Goal: Transaction & Acquisition: Purchase product/service

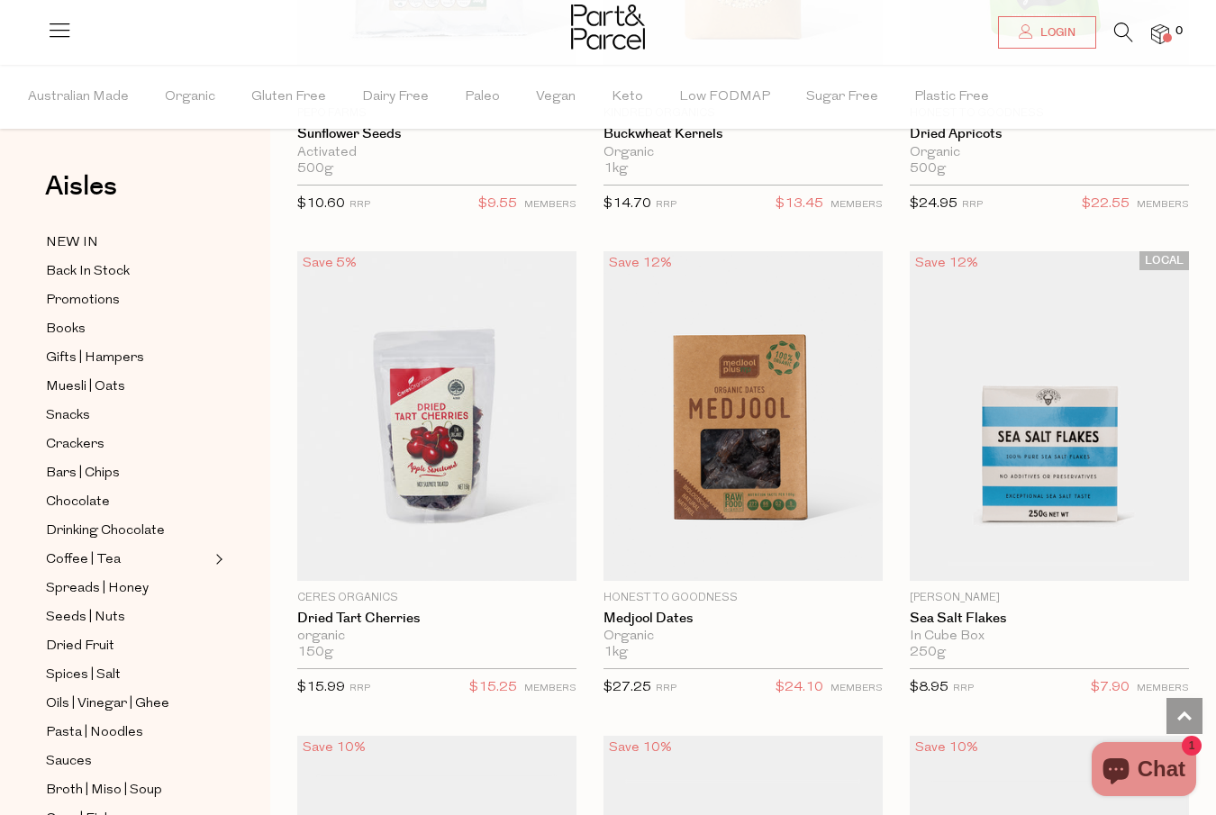
scroll to position [3273, 0]
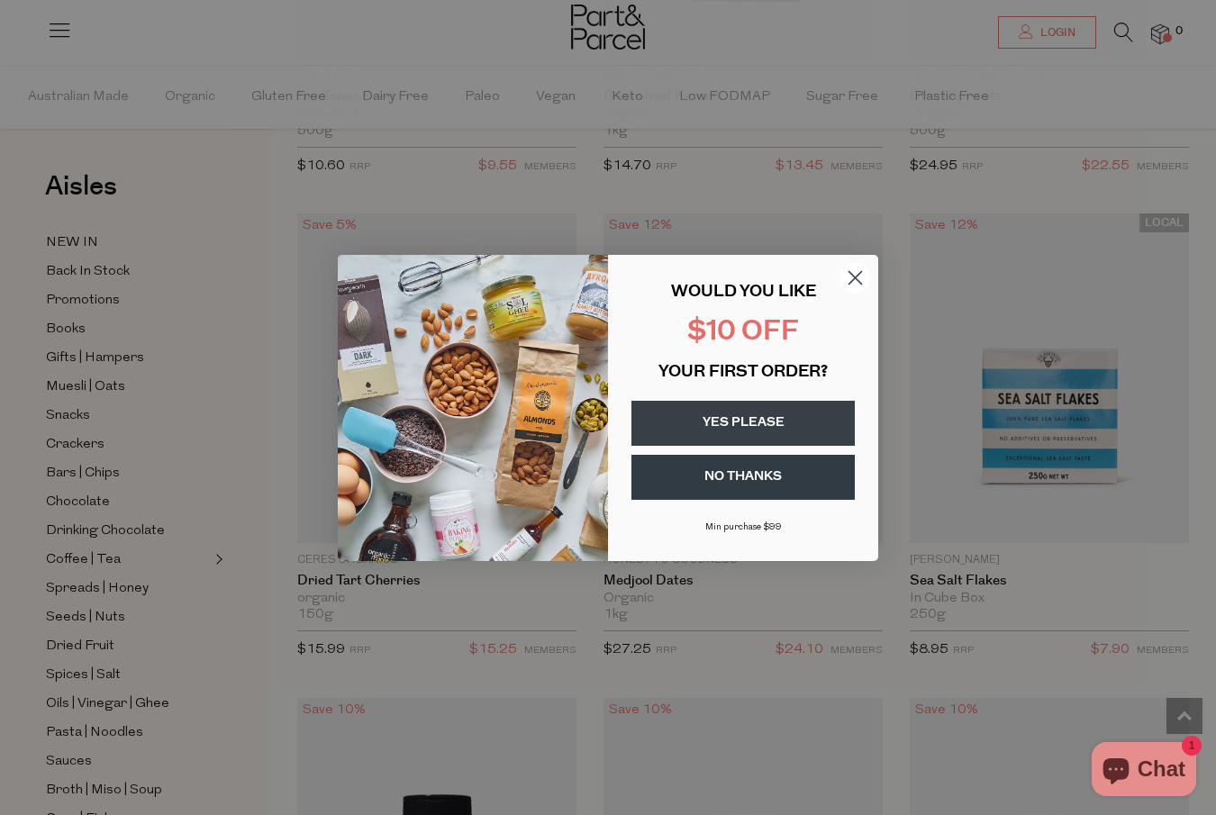
click at [851, 278] on circle "Close dialog" at bounding box center [855, 277] width 30 height 30
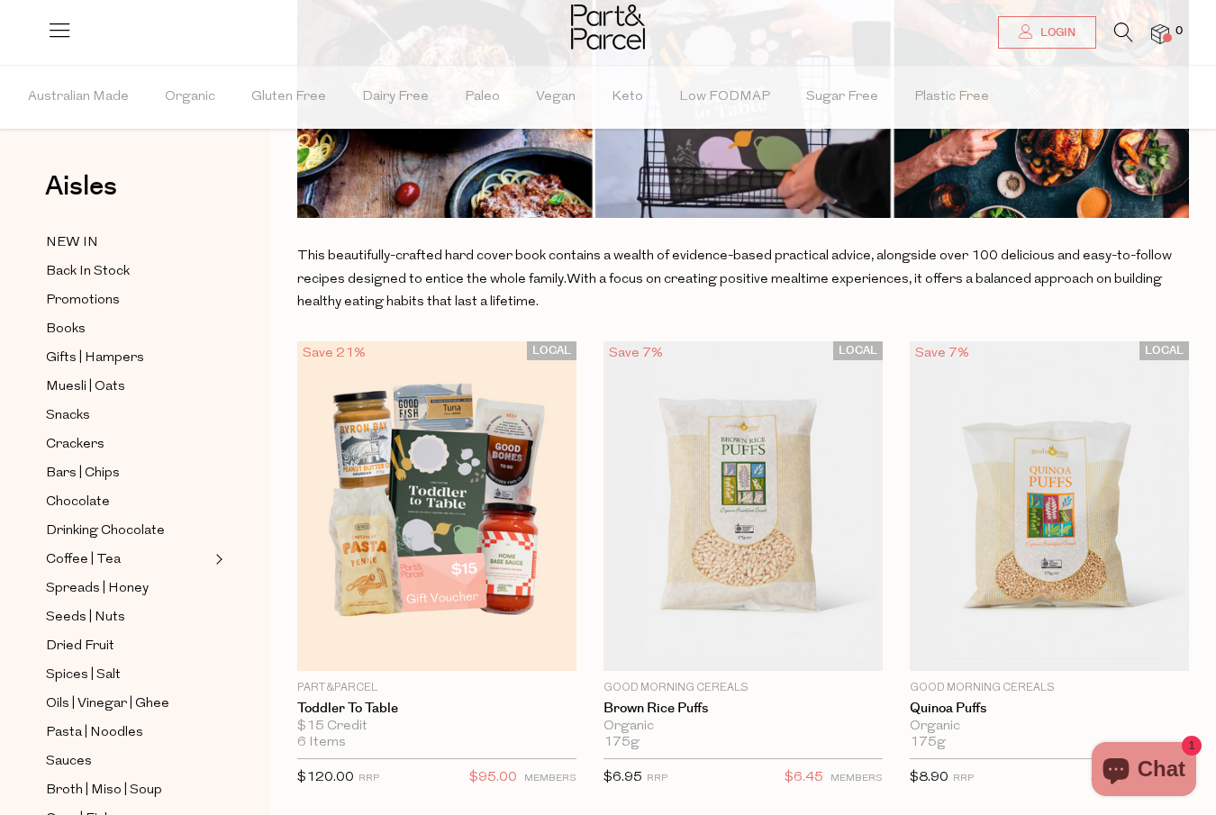
scroll to position [0, 0]
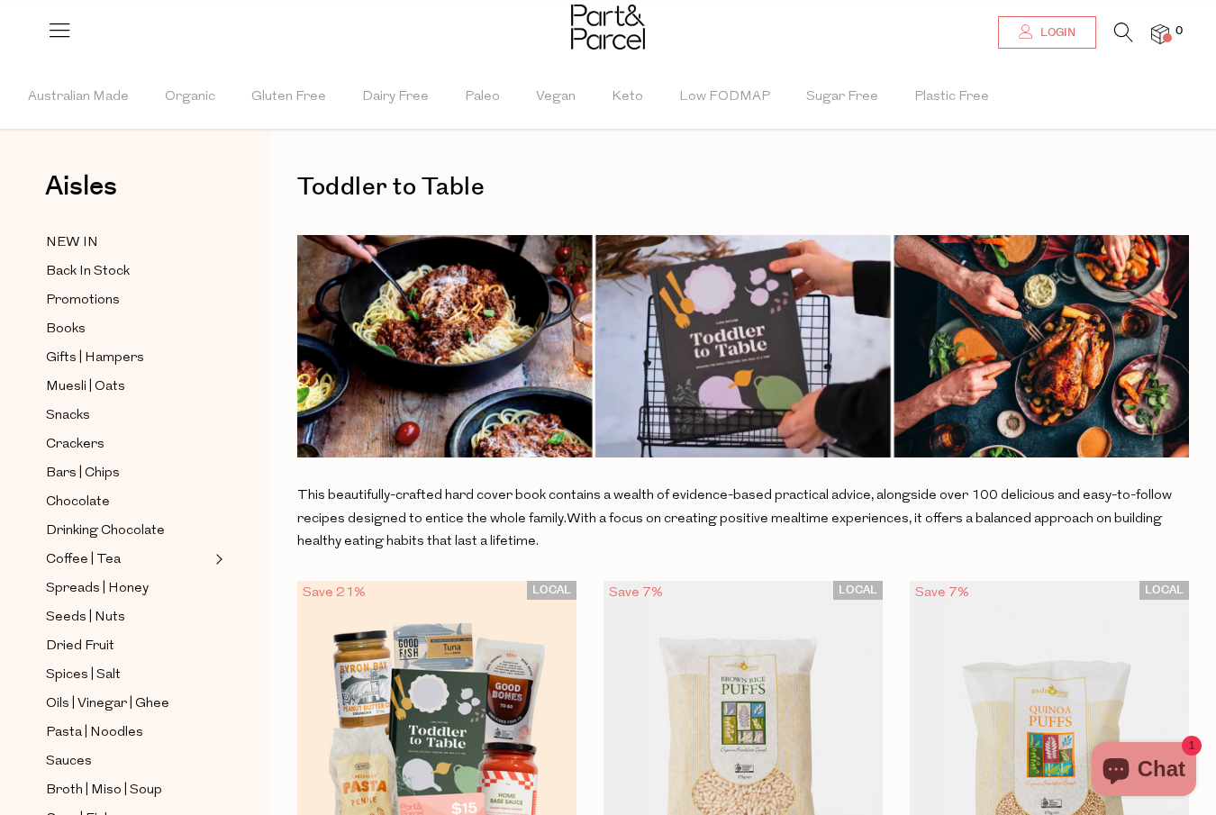
click at [1064, 25] on span "Login" at bounding box center [1056, 32] width 40 height 15
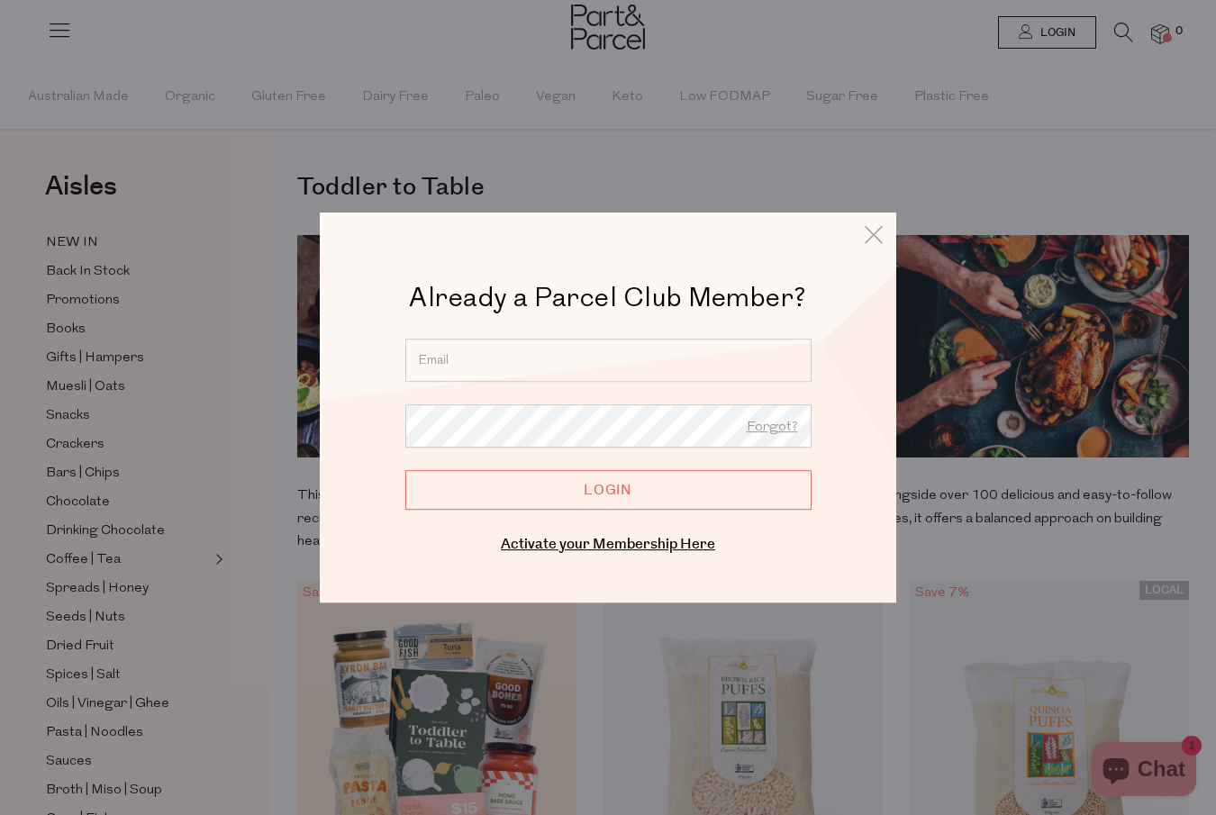
click at [525, 339] on input "email" at bounding box center [608, 360] width 406 height 43
click at [573, 549] on link "Activate your Membership Here" at bounding box center [608, 544] width 214 height 21
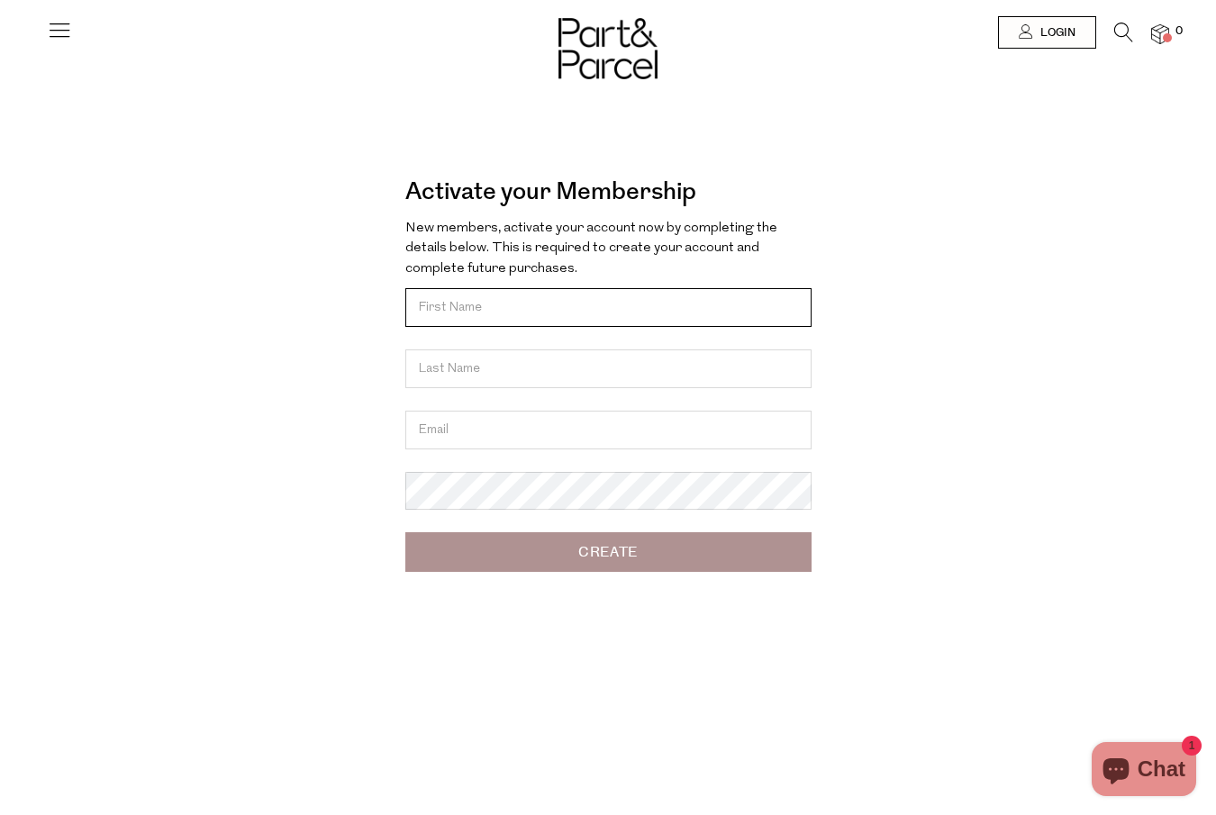
click at [671, 304] on input "text" at bounding box center [608, 307] width 406 height 39
type input "Brianna"
type input "Jobson"
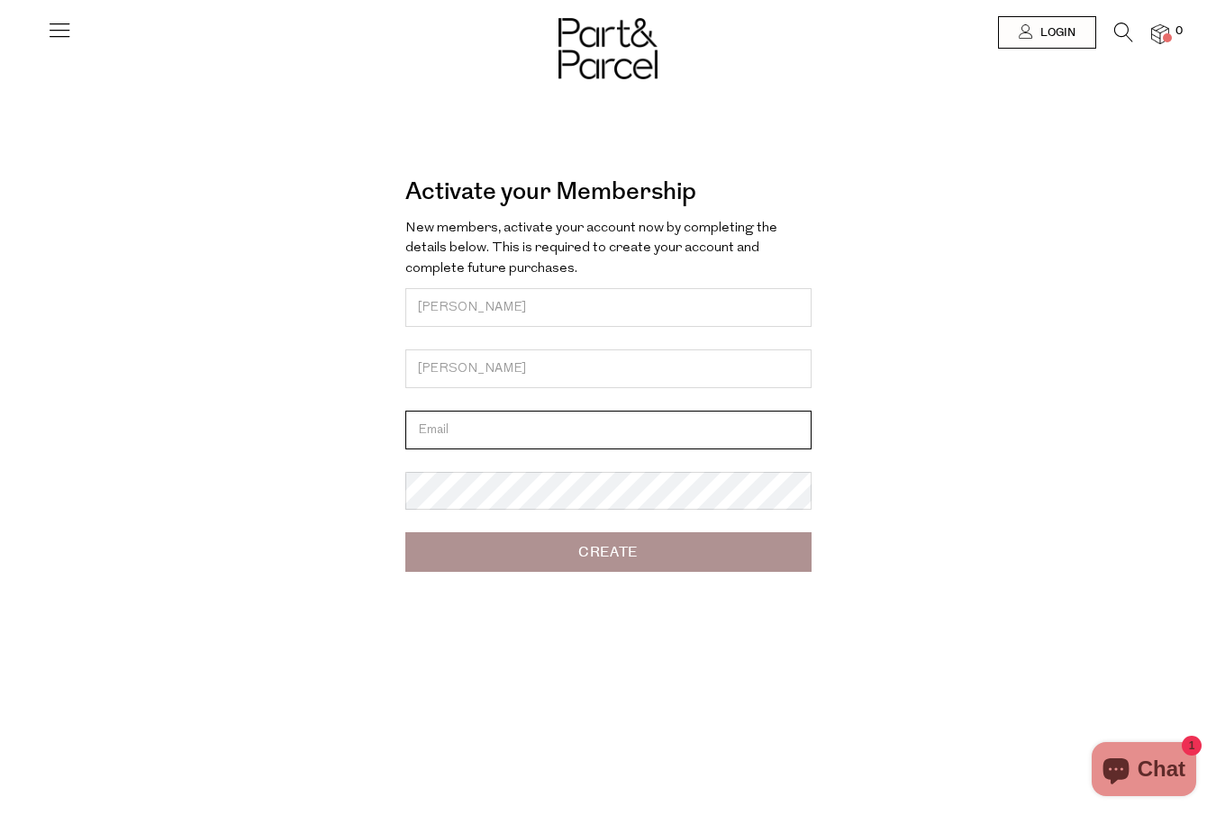
click at [525, 427] on input "email" at bounding box center [608, 430] width 406 height 39
type input "brijobson@gmail.com"
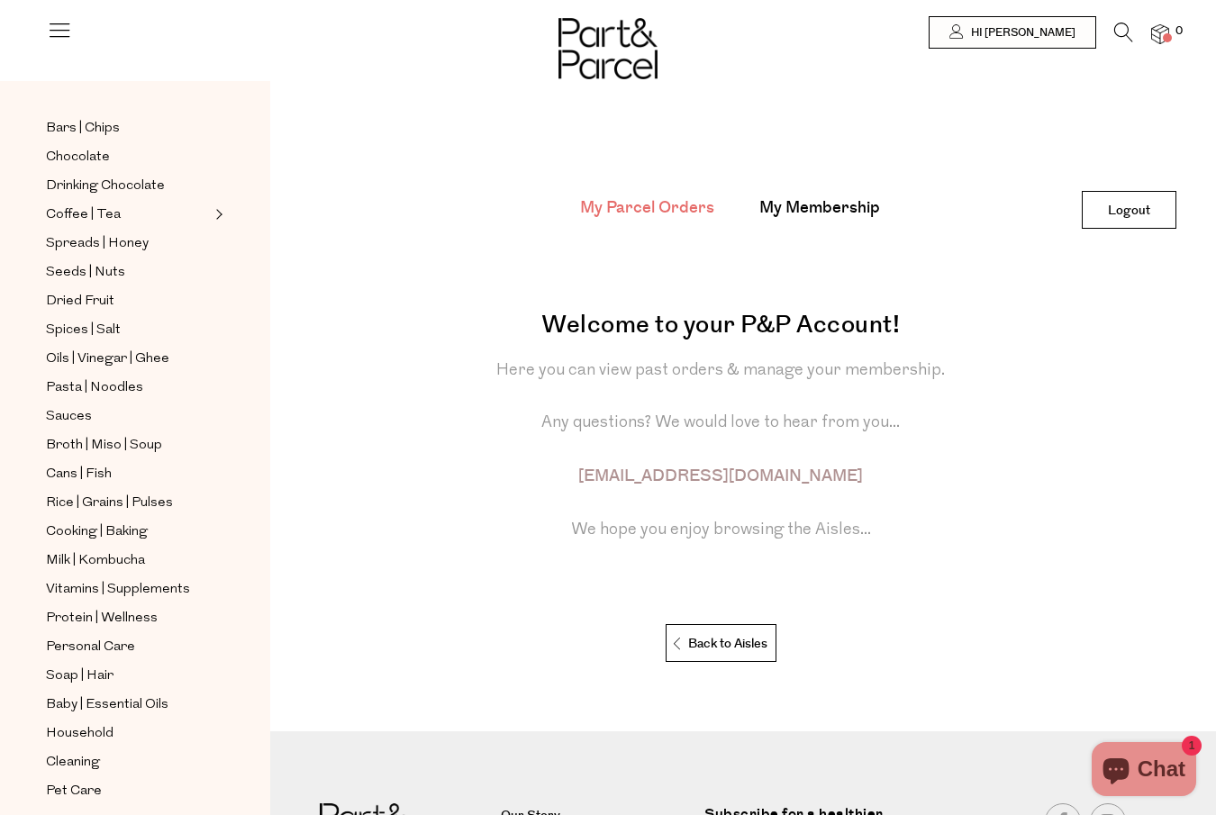
click at [1115, 32] on icon at bounding box center [1123, 33] width 19 height 20
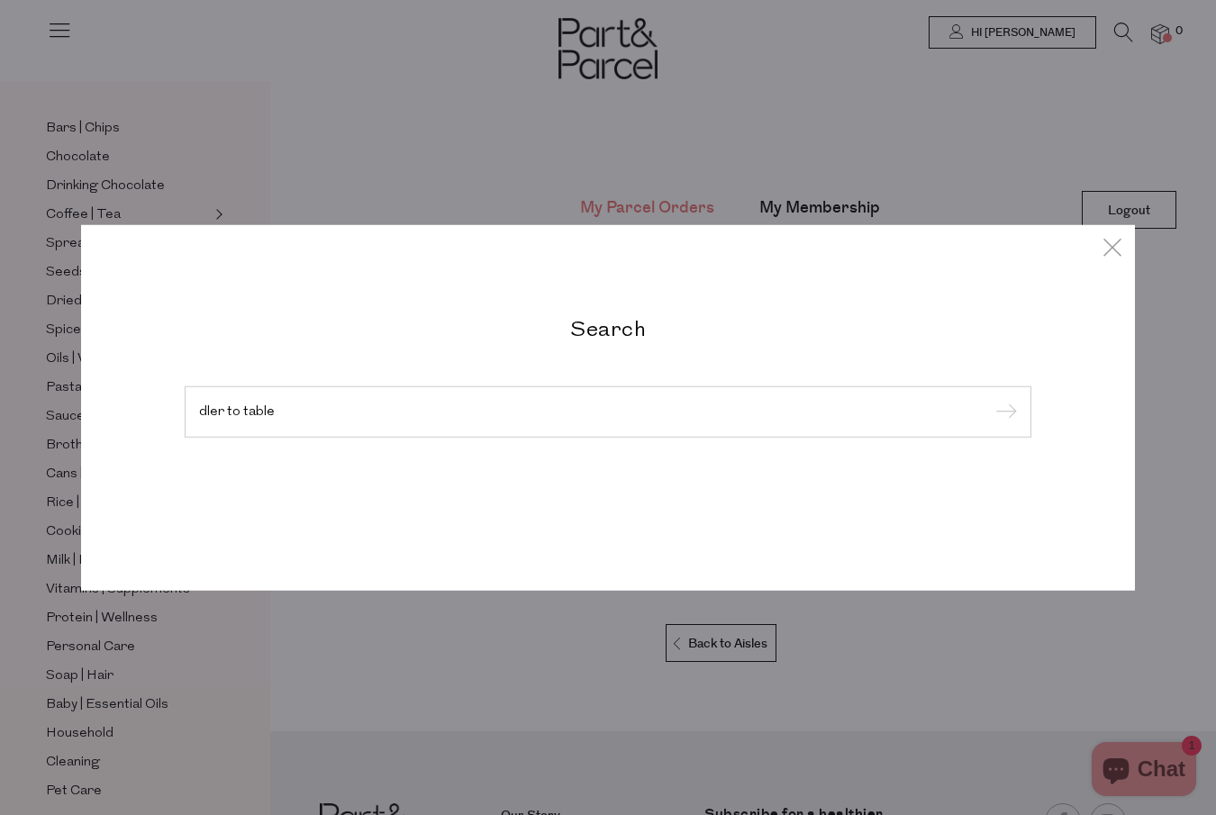
type input "dler to table"
click at [990, 399] on input "submit" at bounding box center [1003, 412] width 27 height 27
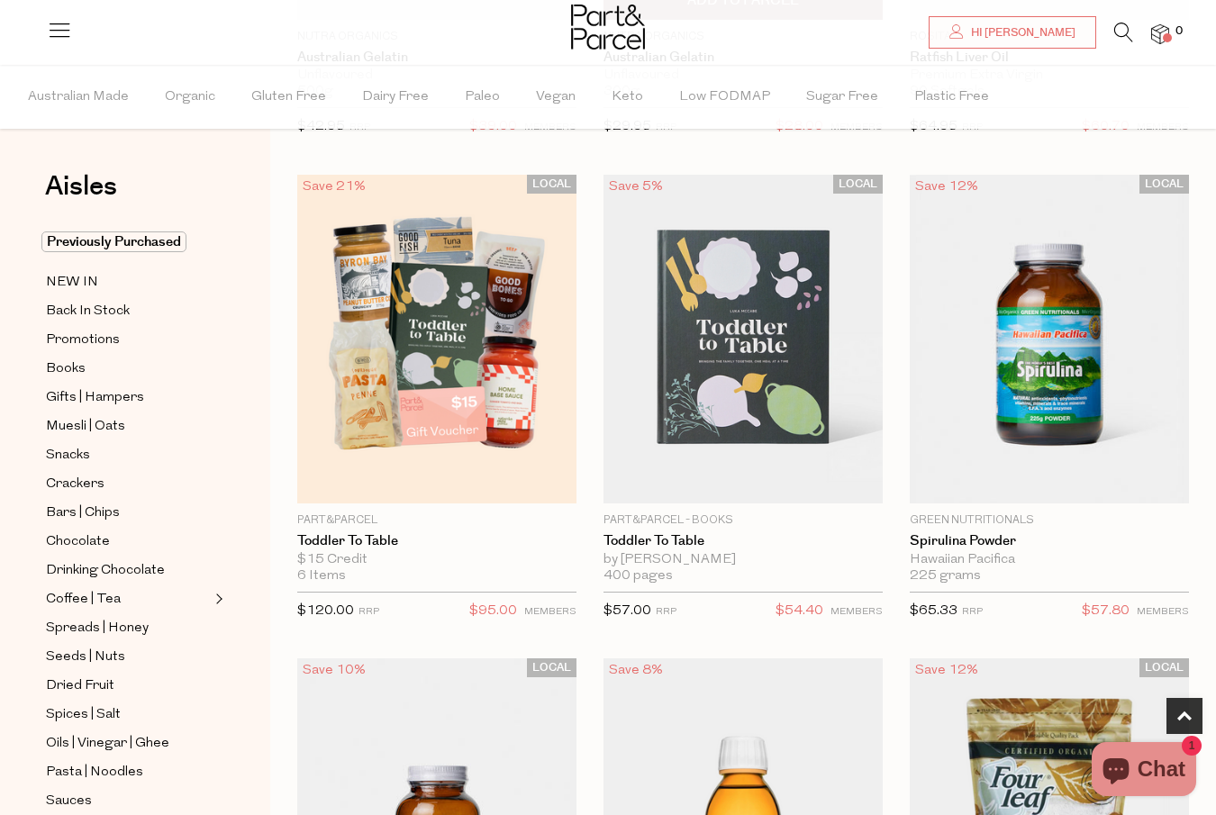
scroll to position [512, 0]
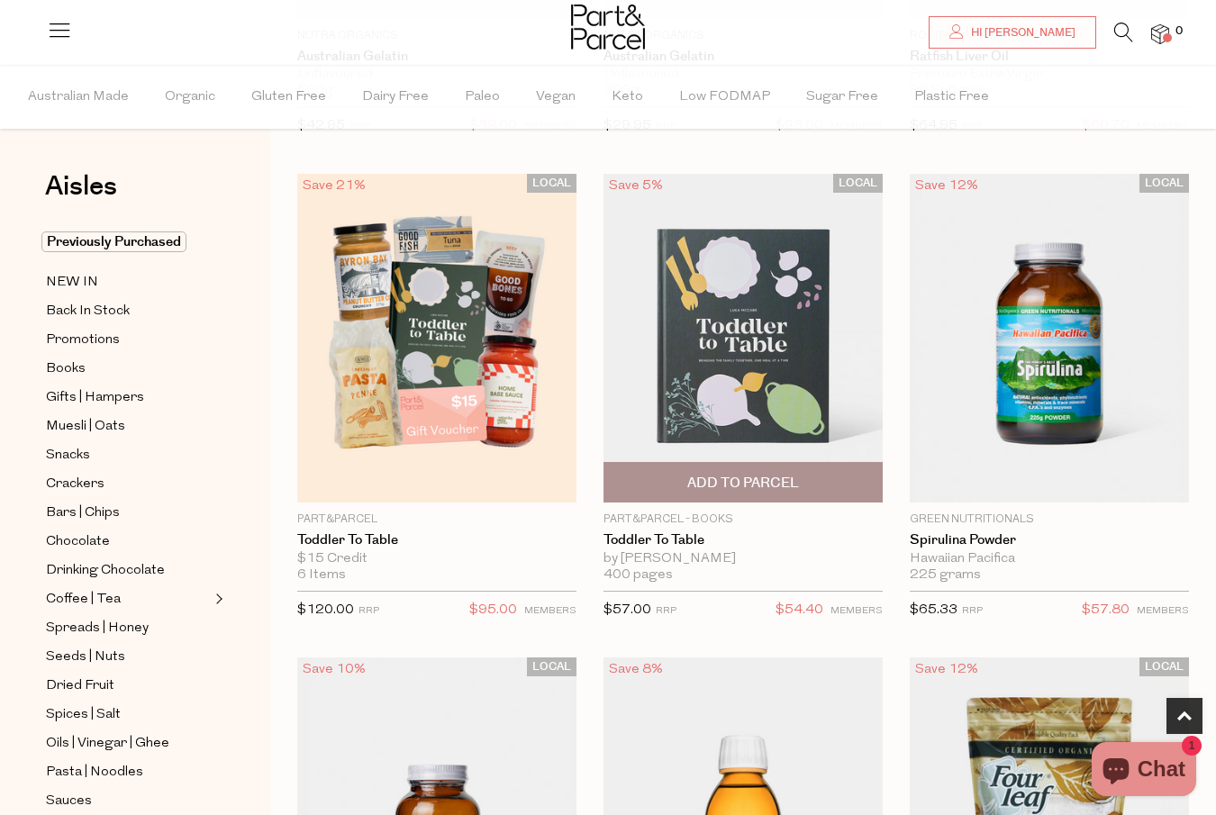
click at [728, 486] on span "Add To Parcel" at bounding box center [743, 483] width 112 height 19
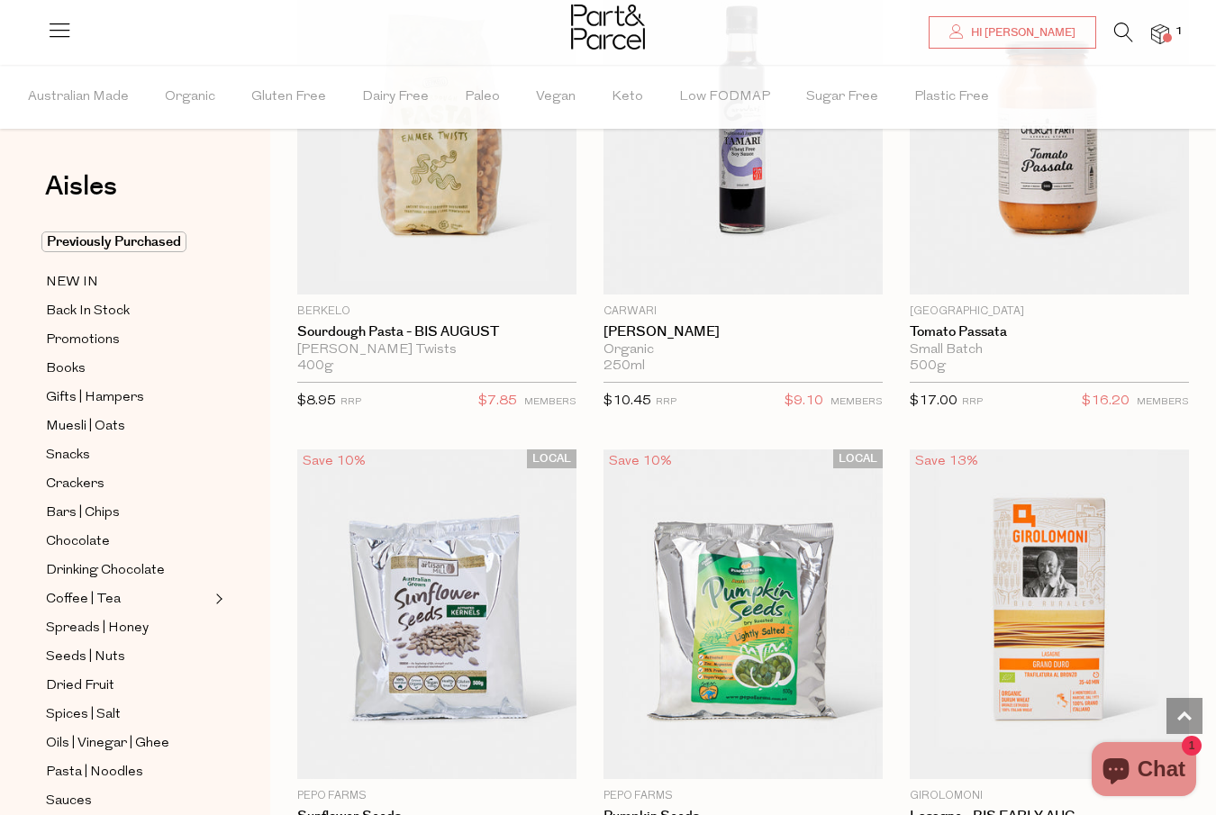
scroll to position [7014, 0]
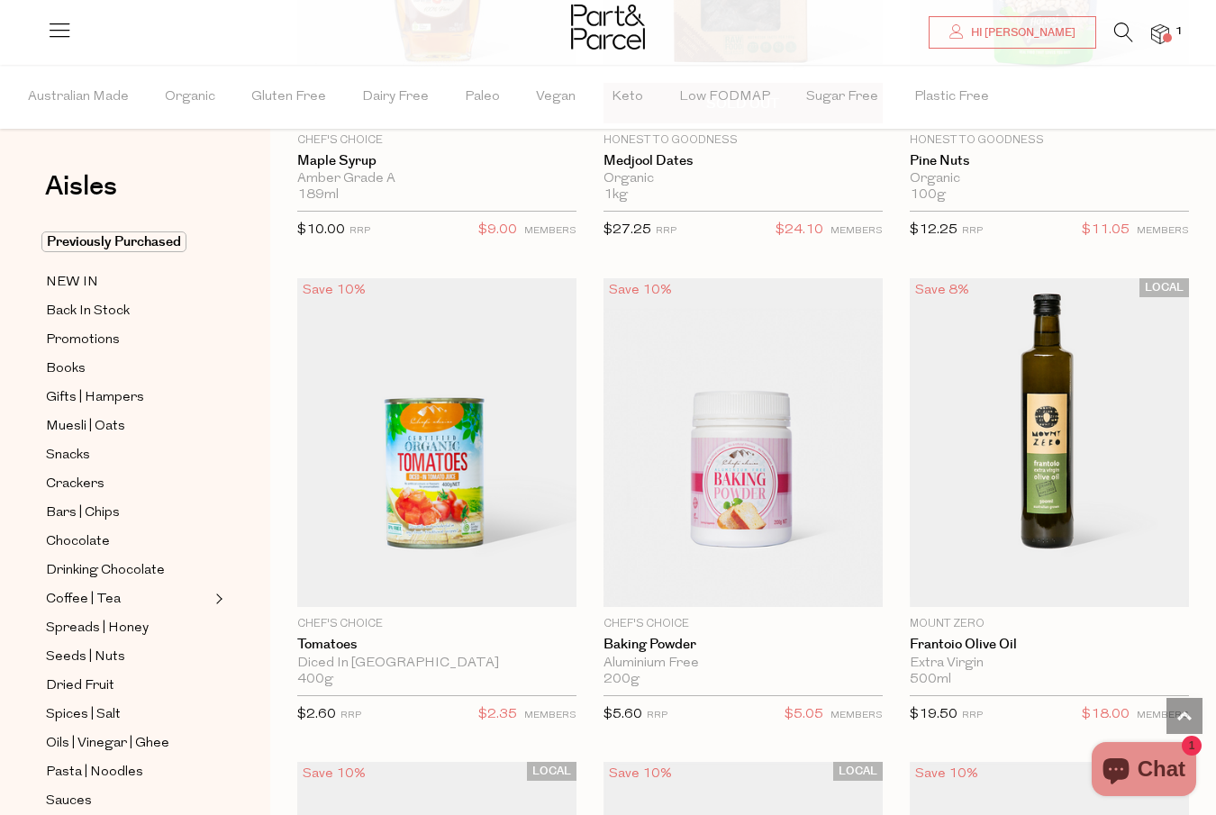
scroll to position [11102, 0]
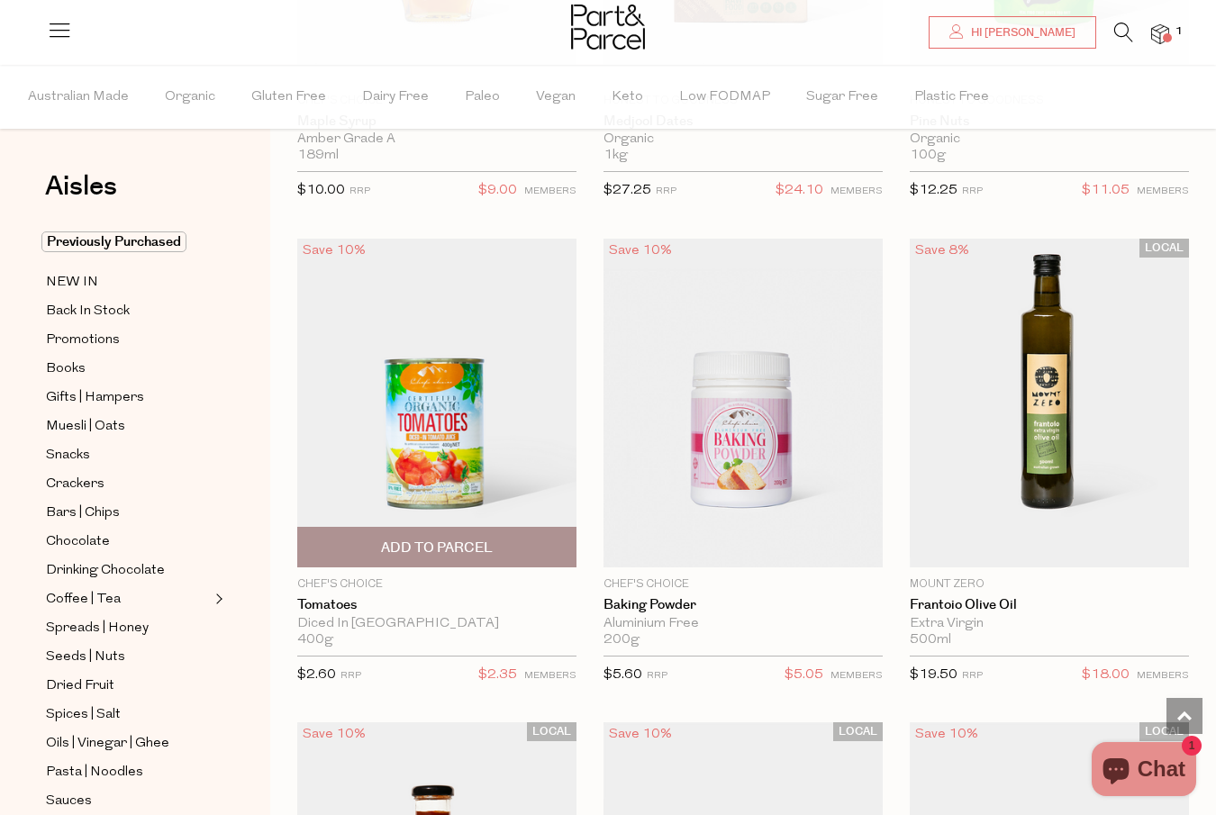
click at [422, 548] on span "Add To Parcel" at bounding box center [437, 548] width 112 height 19
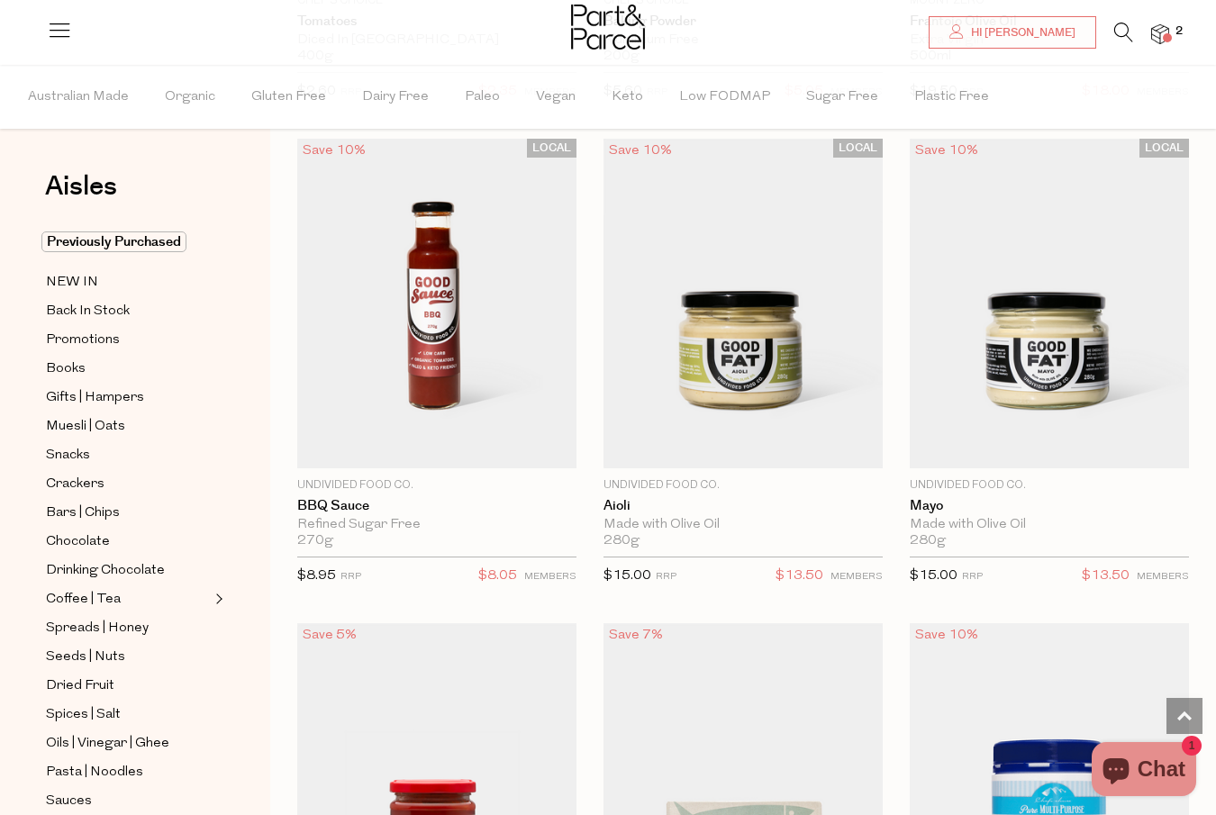
scroll to position [11696, 0]
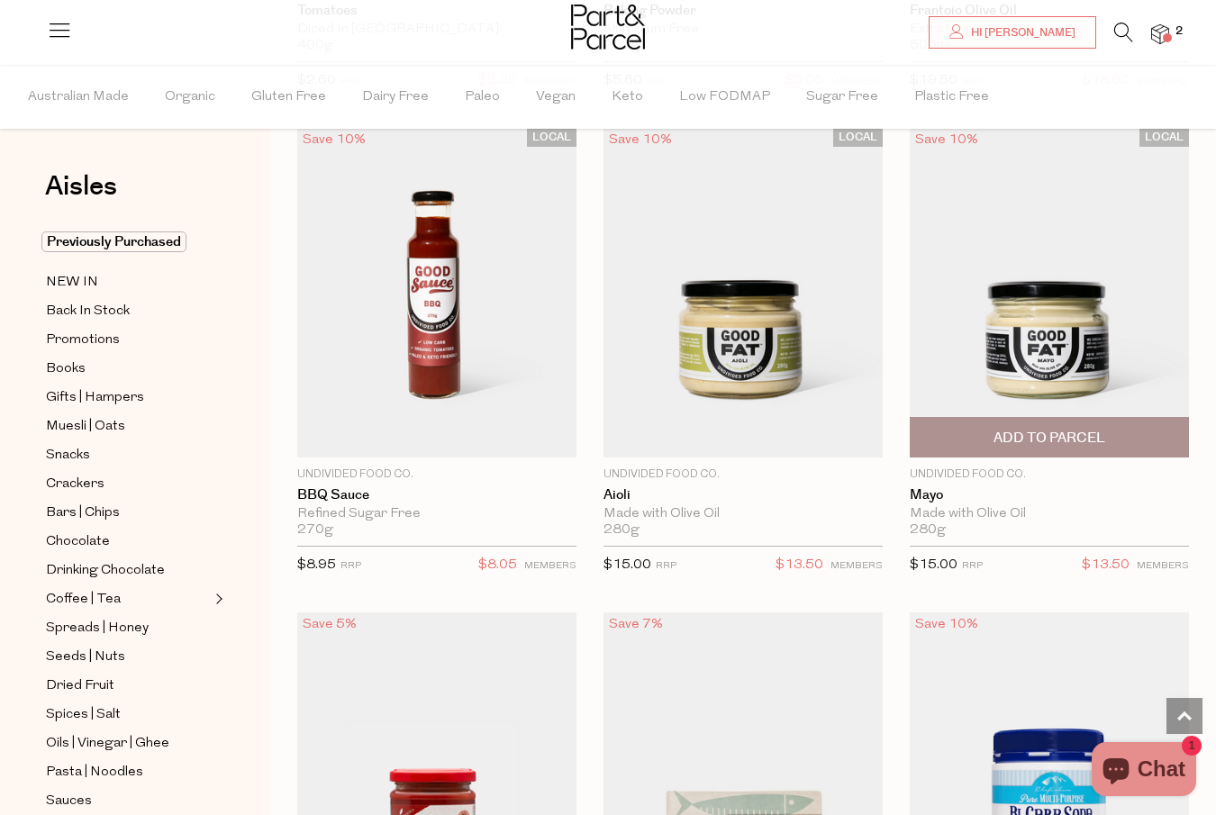
click at [1029, 429] on span "Add To Parcel" at bounding box center [1049, 438] width 112 height 19
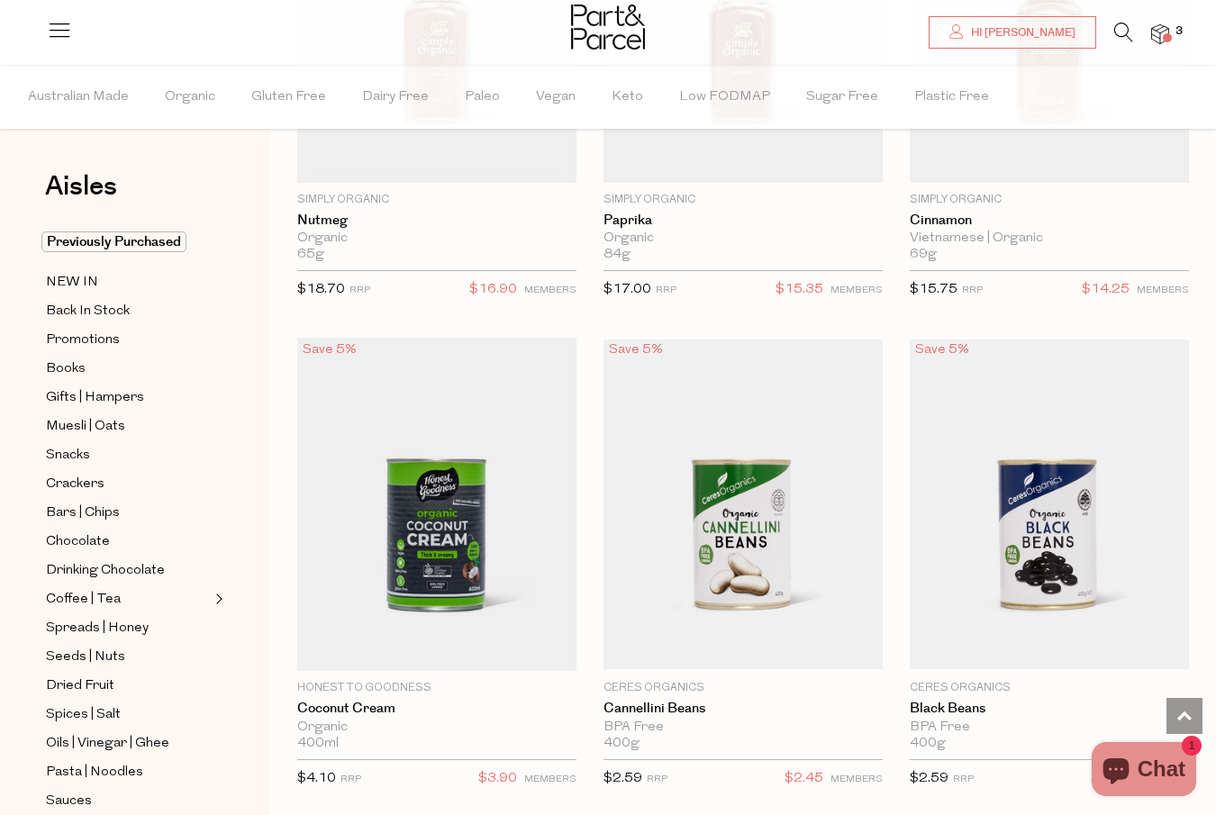
scroll to position [14418, 0]
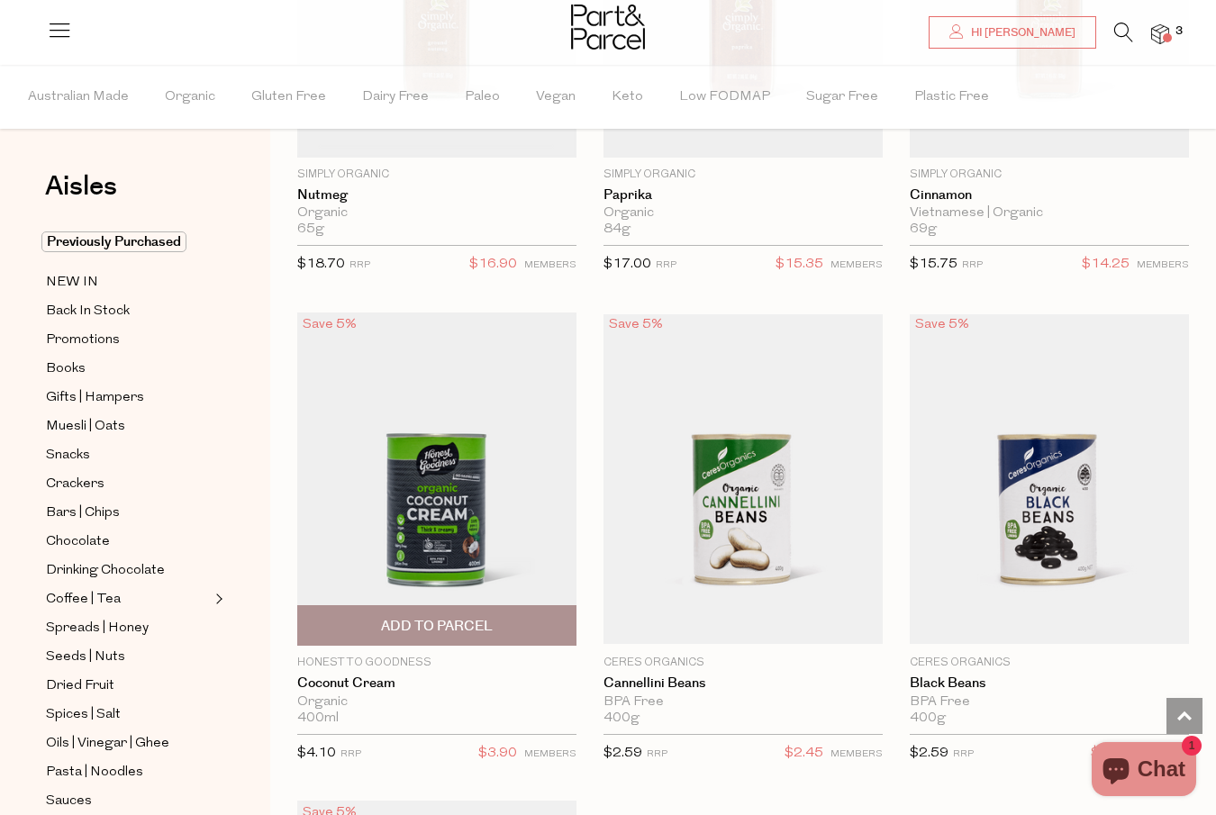
click at [440, 617] on span "Add To Parcel" at bounding box center [437, 626] width 112 height 19
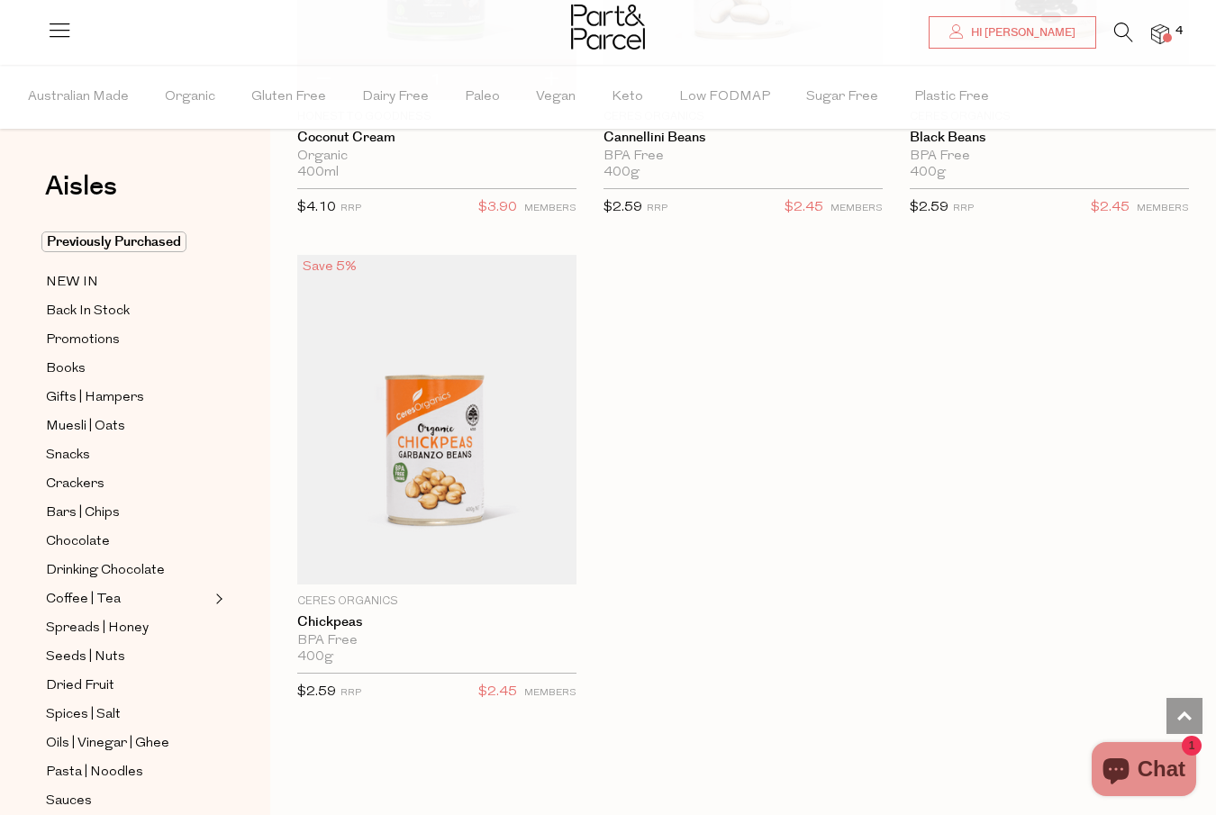
scroll to position [14979, 0]
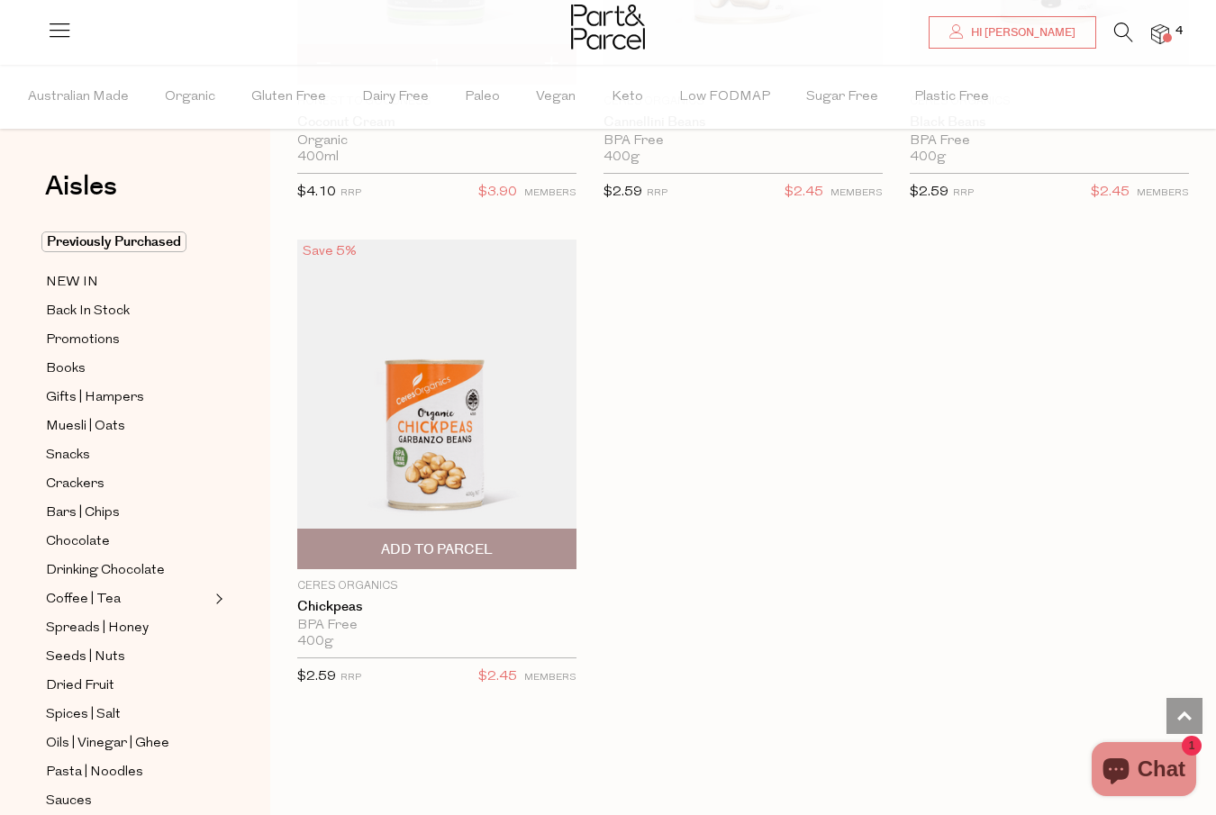
click at [444, 540] on span "Add To Parcel" at bounding box center [437, 549] width 112 height 19
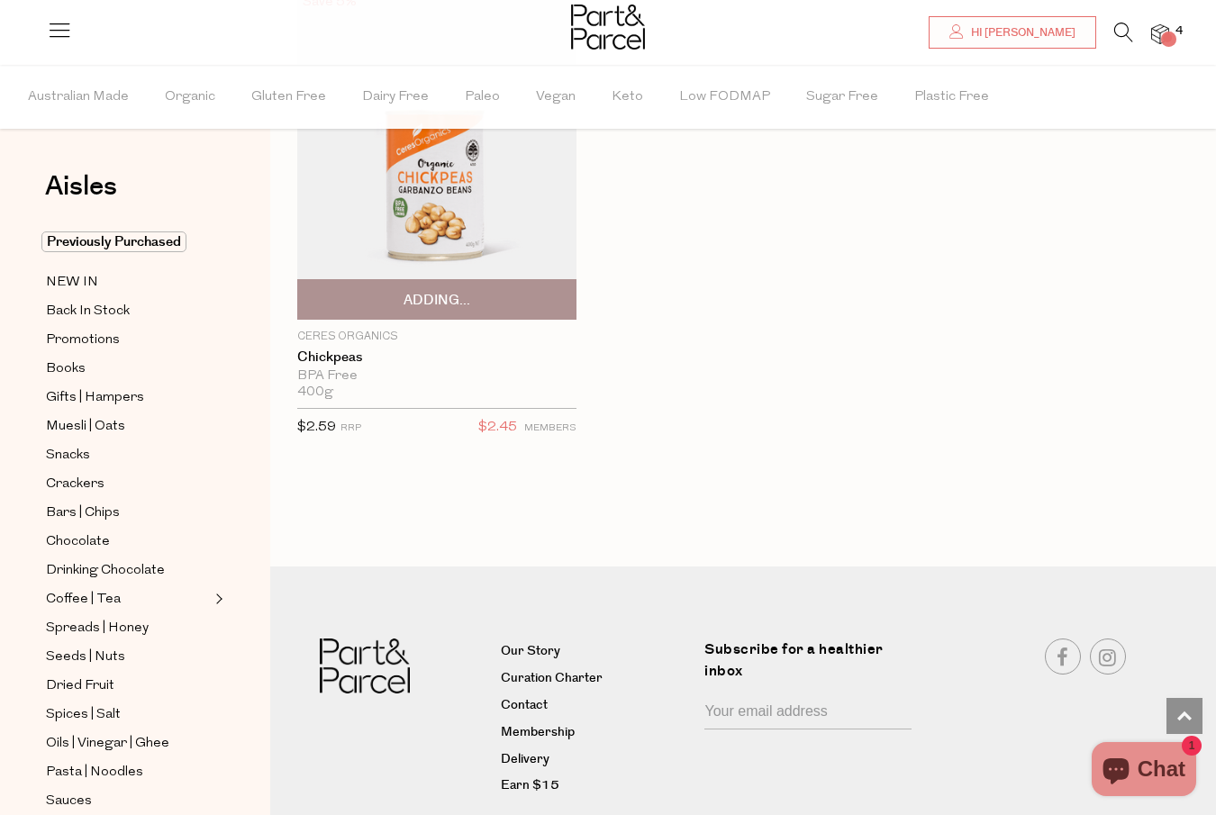
scroll to position [15254, 0]
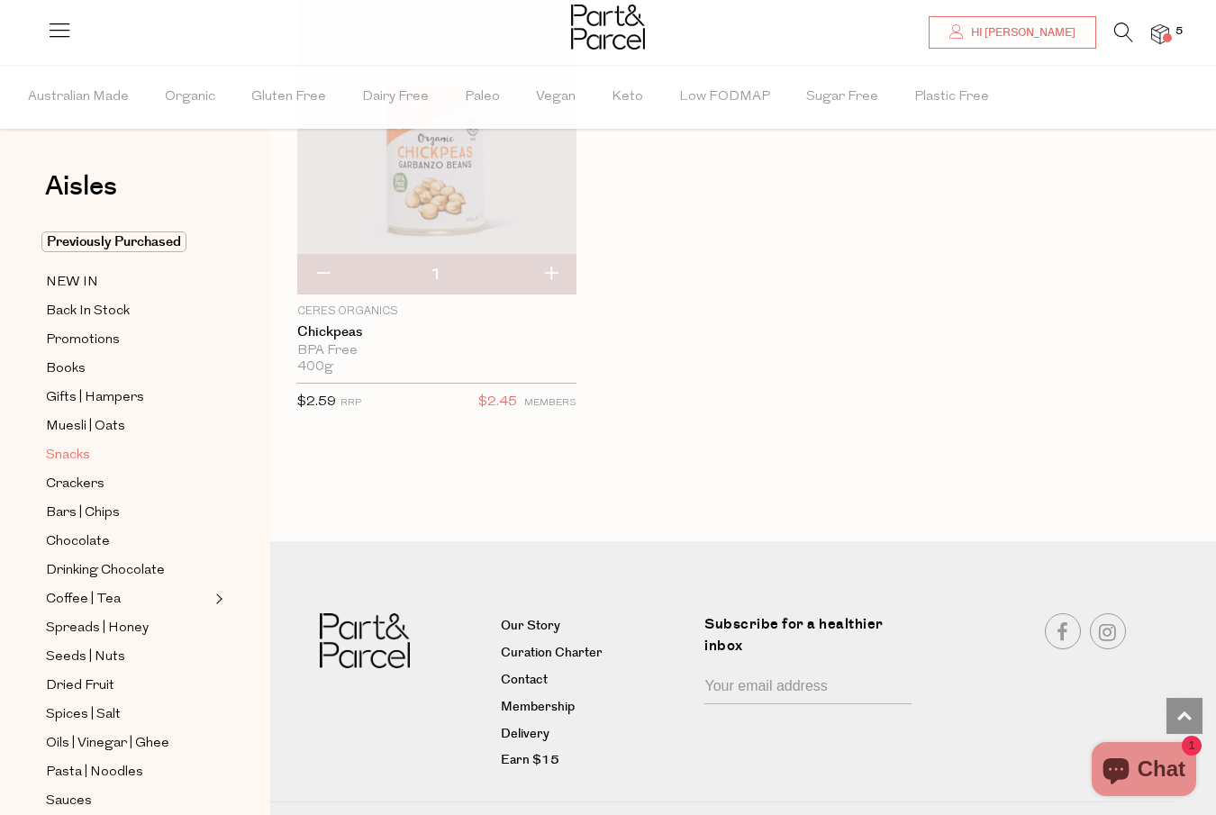
click at [65, 453] on span "Snacks" at bounding box center [68, 456] width 44 height 22
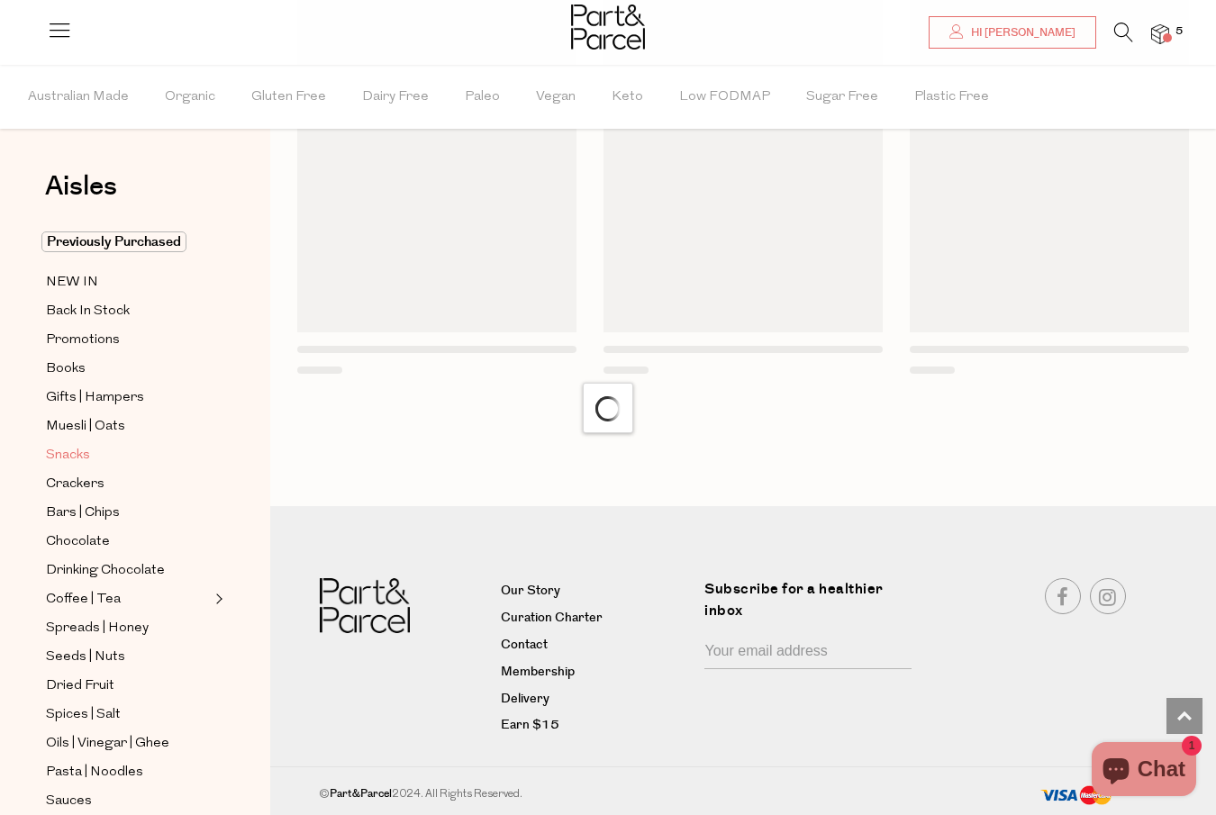
scroll to position [2153, 0]
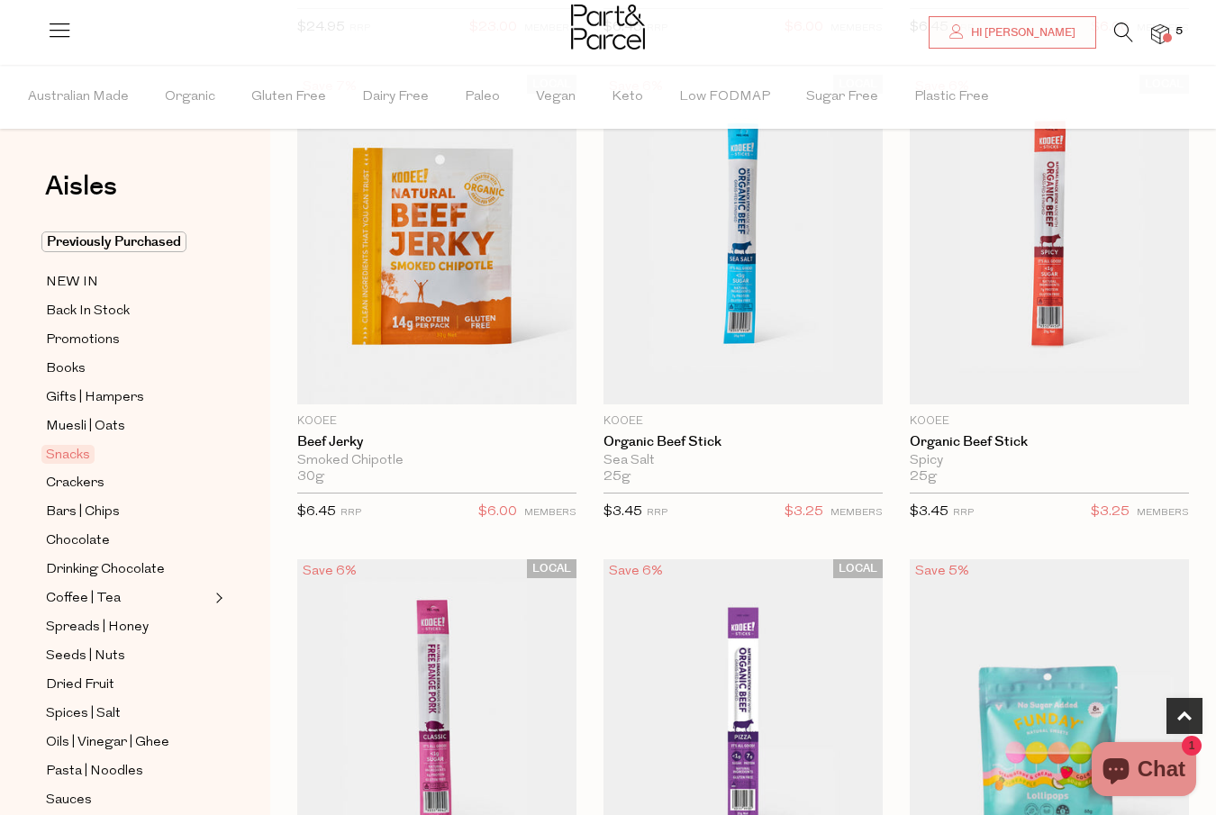
scroll to position [1137, 0]
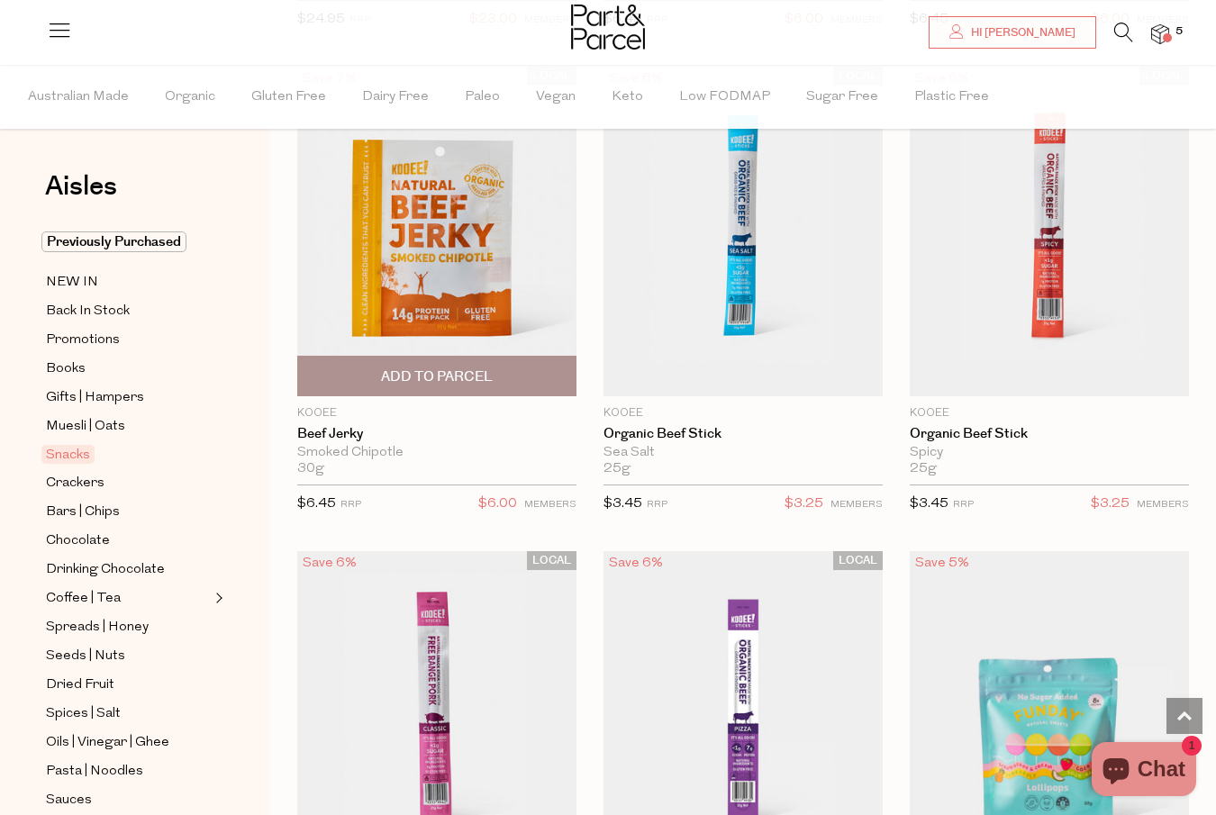
click at [423, 367] on span "Add To Parcel" at bounding box center [437, 376] width 112 height 19
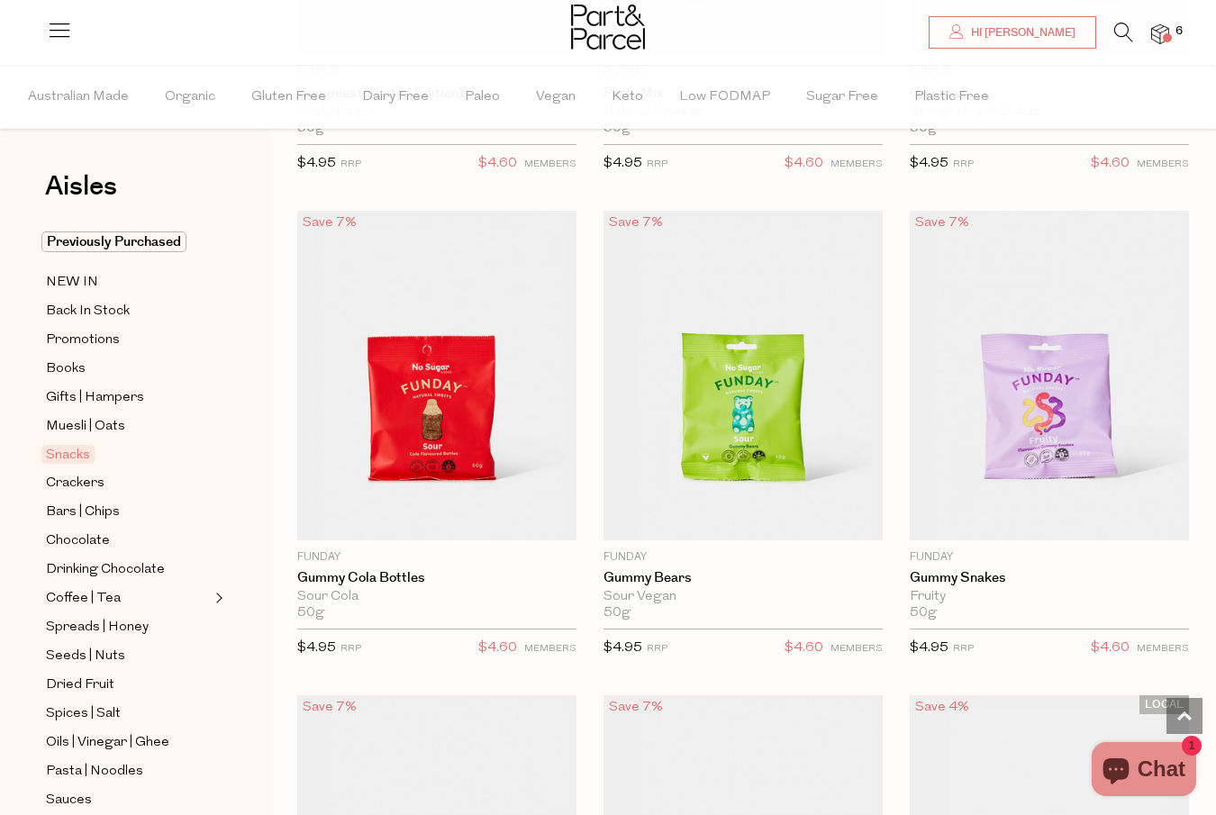
scroll to position [2446, 0]
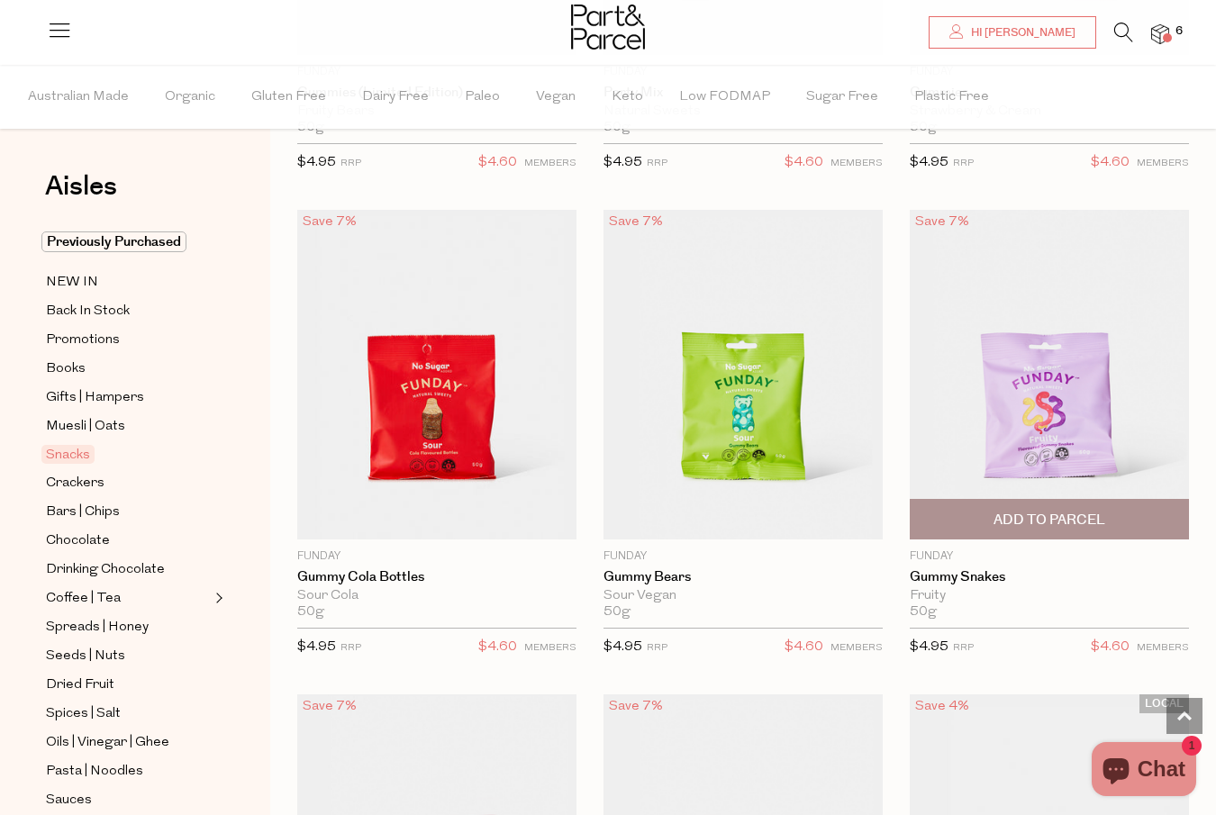
click at [1088, 512] on span "Add To Parcel" at bounding box center [1049, 520] width 112 height 19
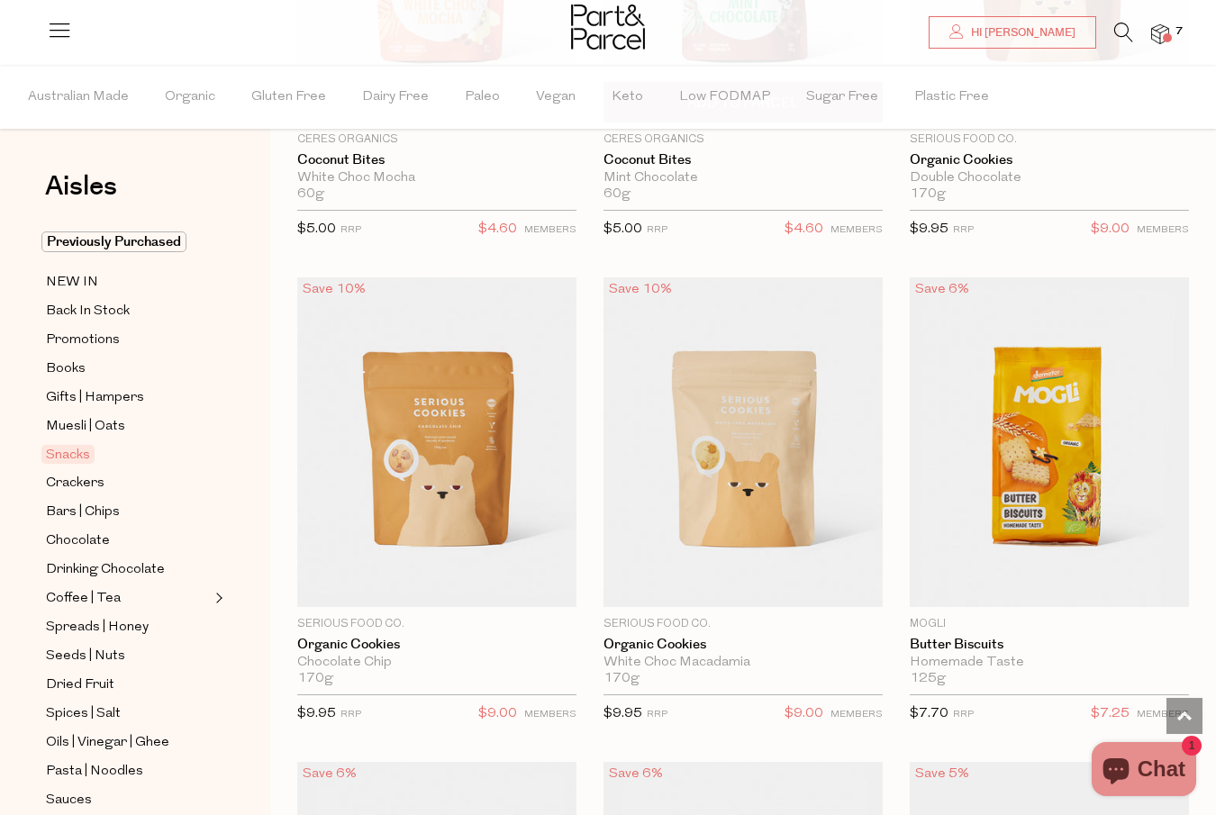
scroll to position [5287, 0]
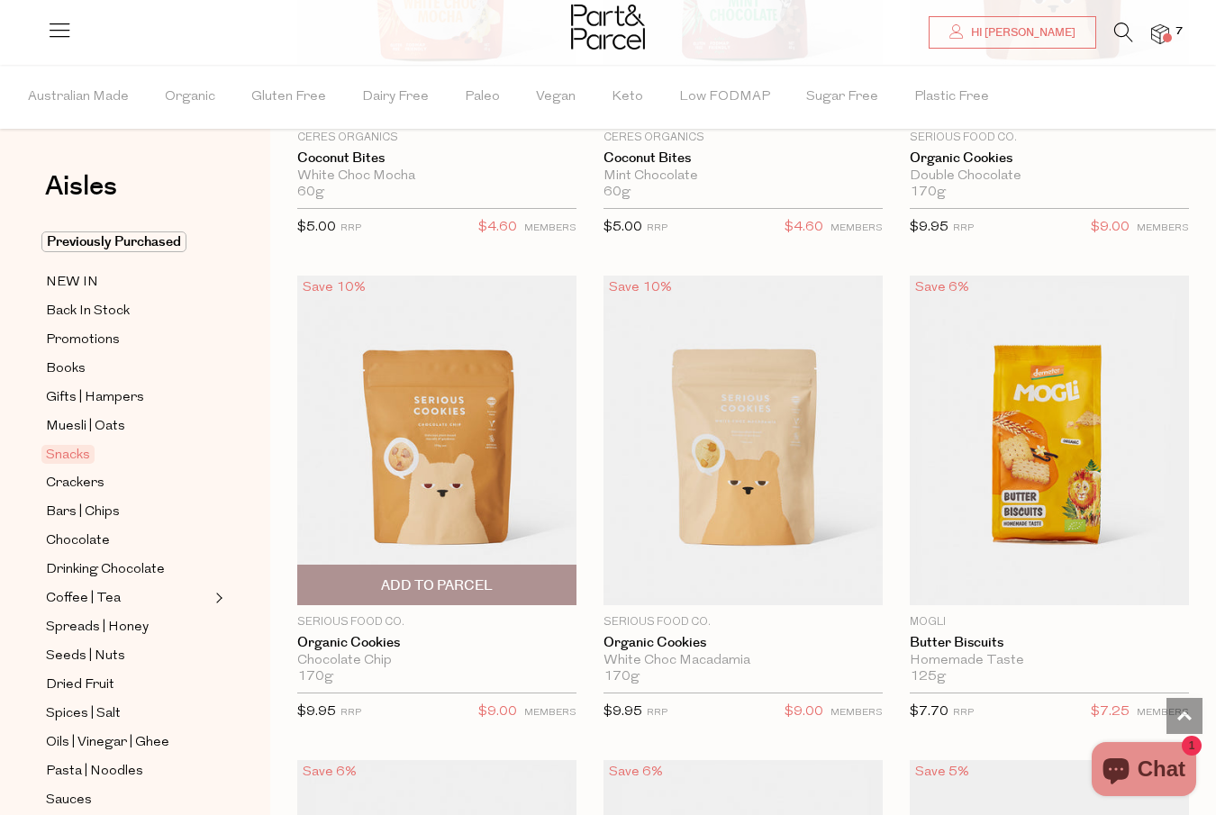
click at [416, 585] on span "Add To Parcel" at bounding box center [437, 585] width 112 height 19
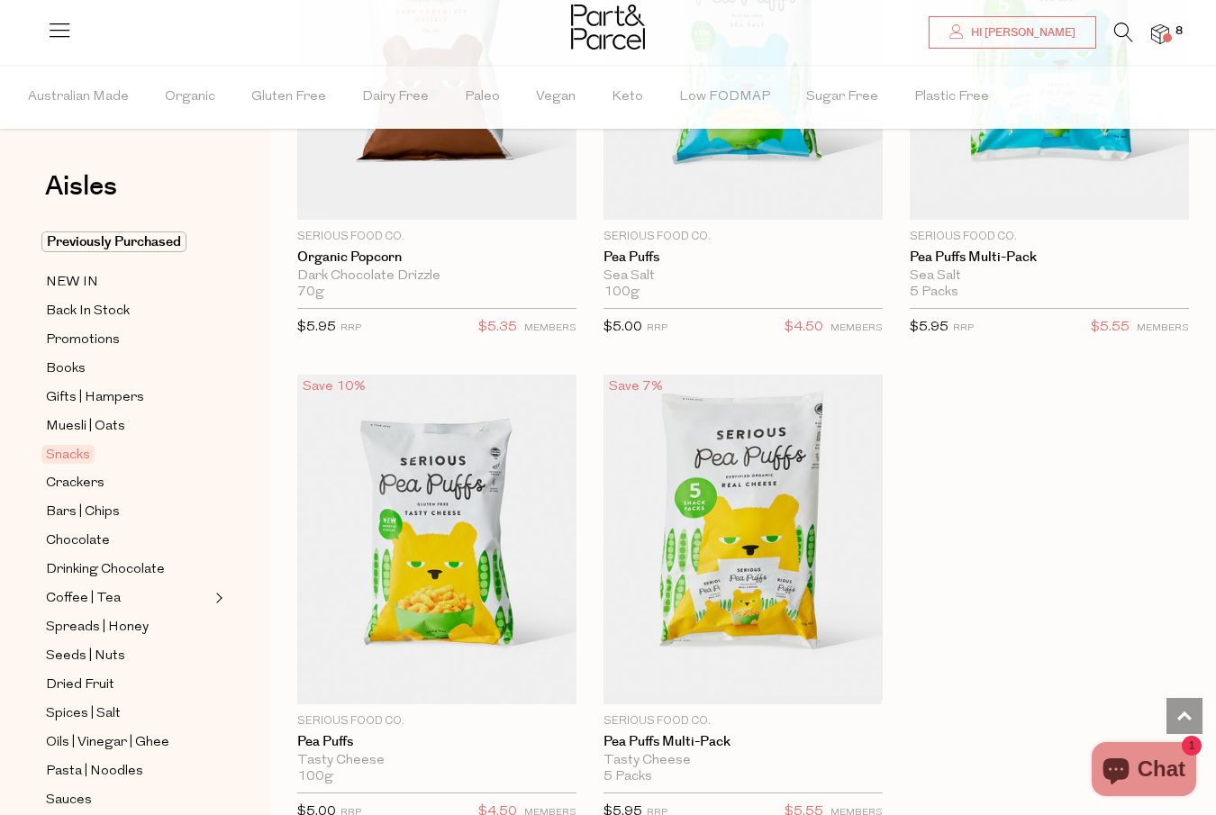
scroll to position [7640, 0]
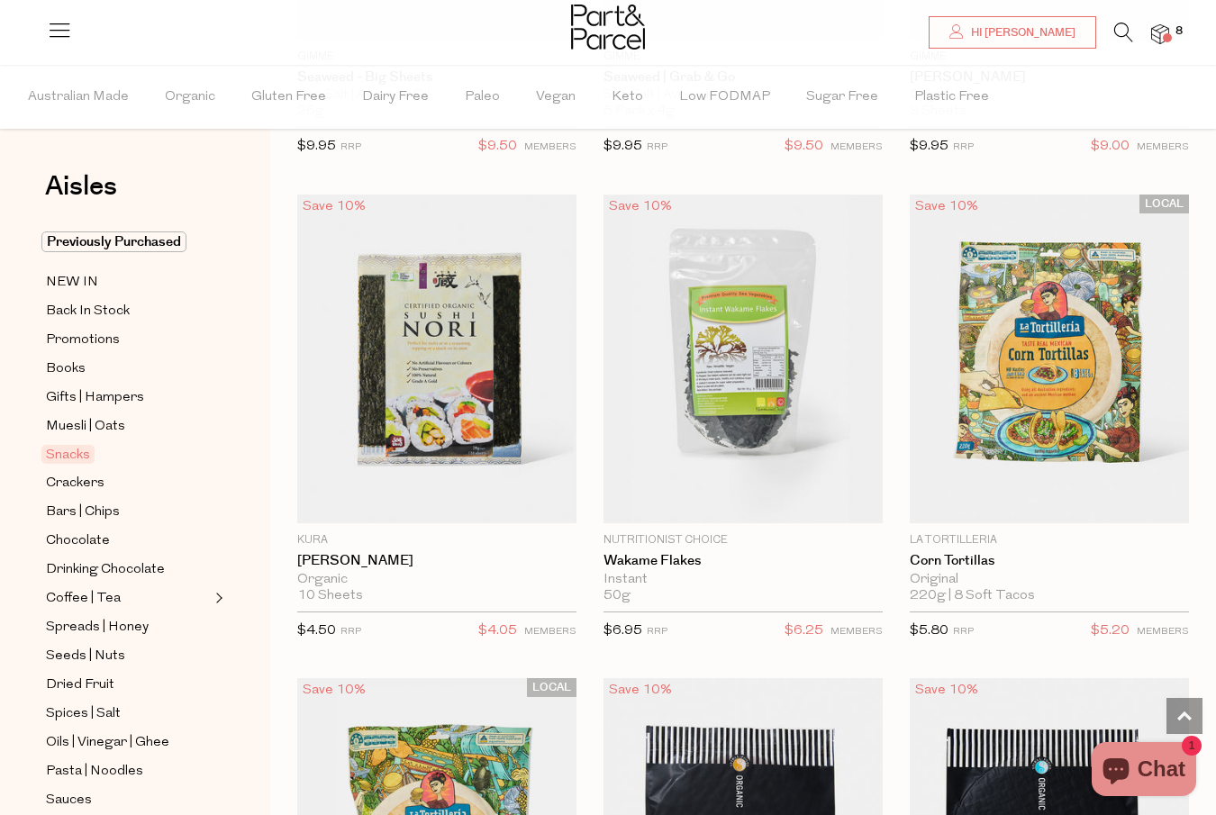
scroll to position [9245, 0]
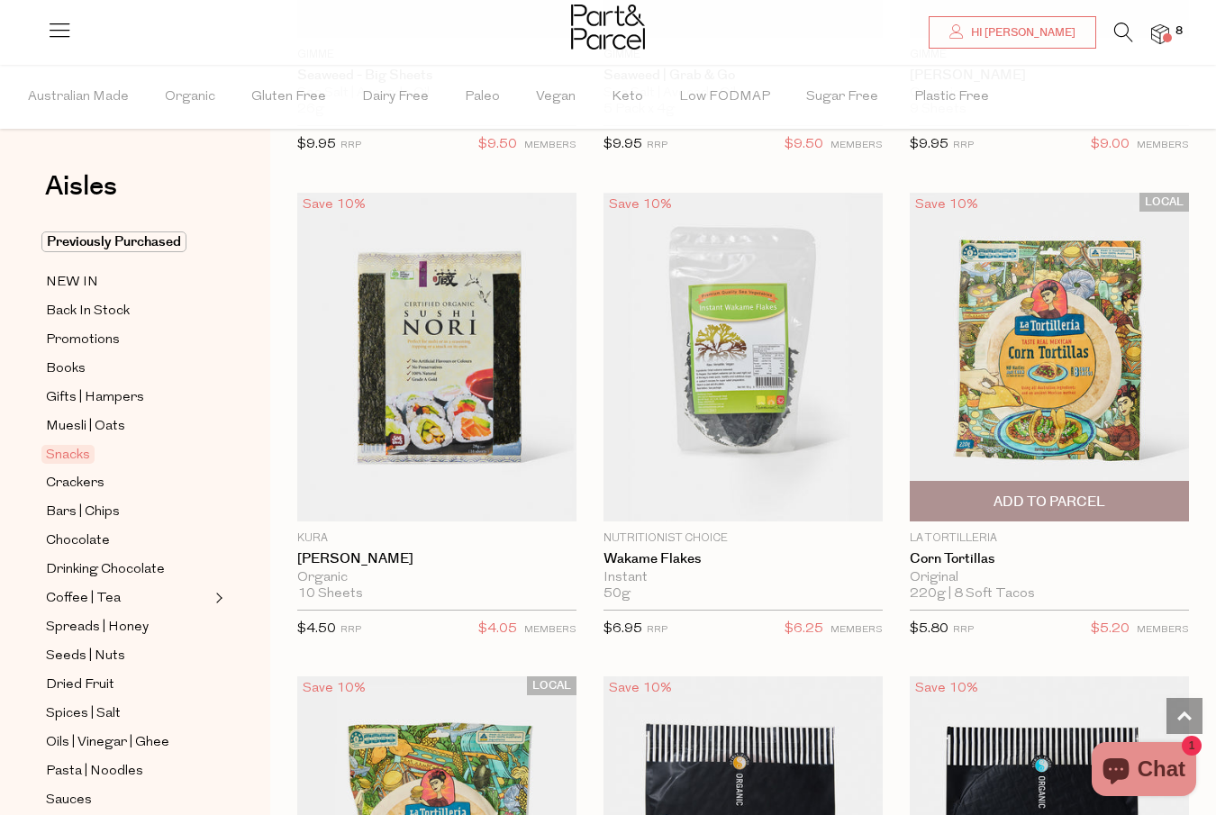
click at [991, 490] on span "Add To Parcel" at bounding box center [1049, 501] width 268 height 39
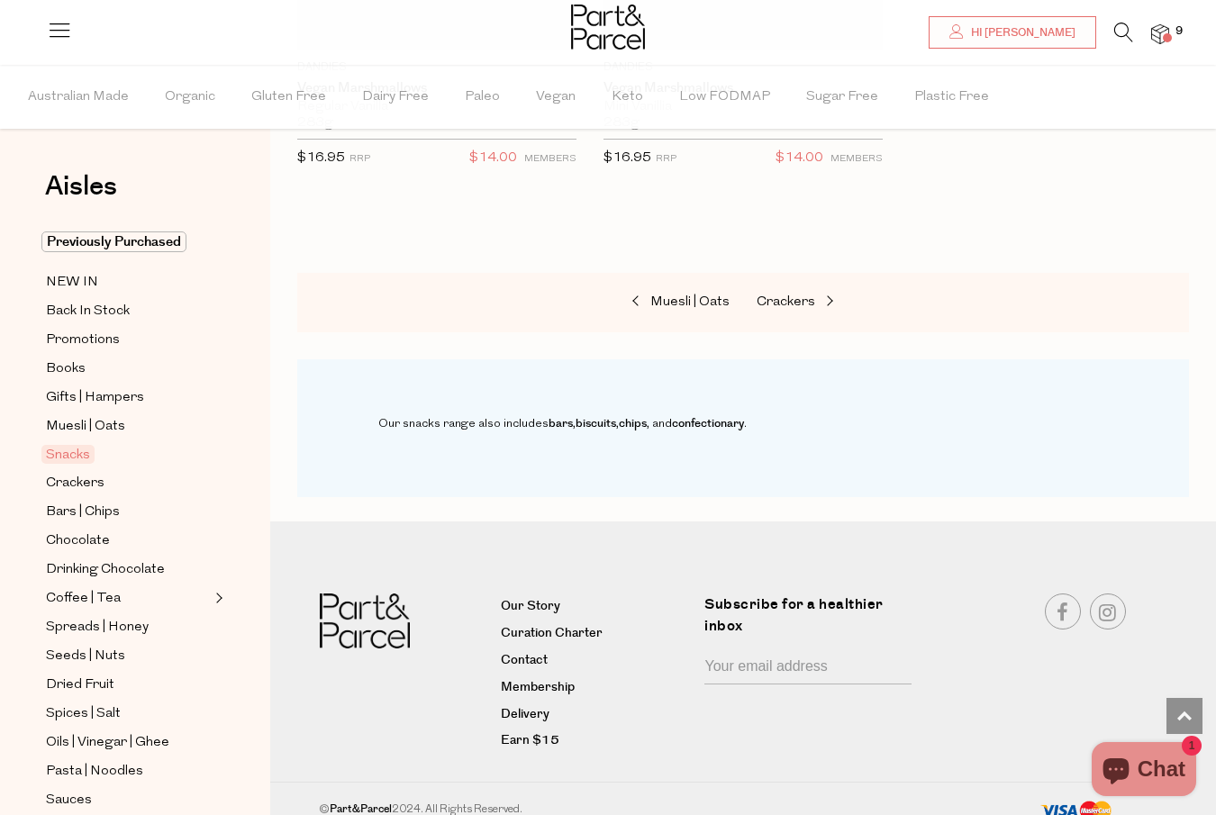
scroll to position [11174, 0]
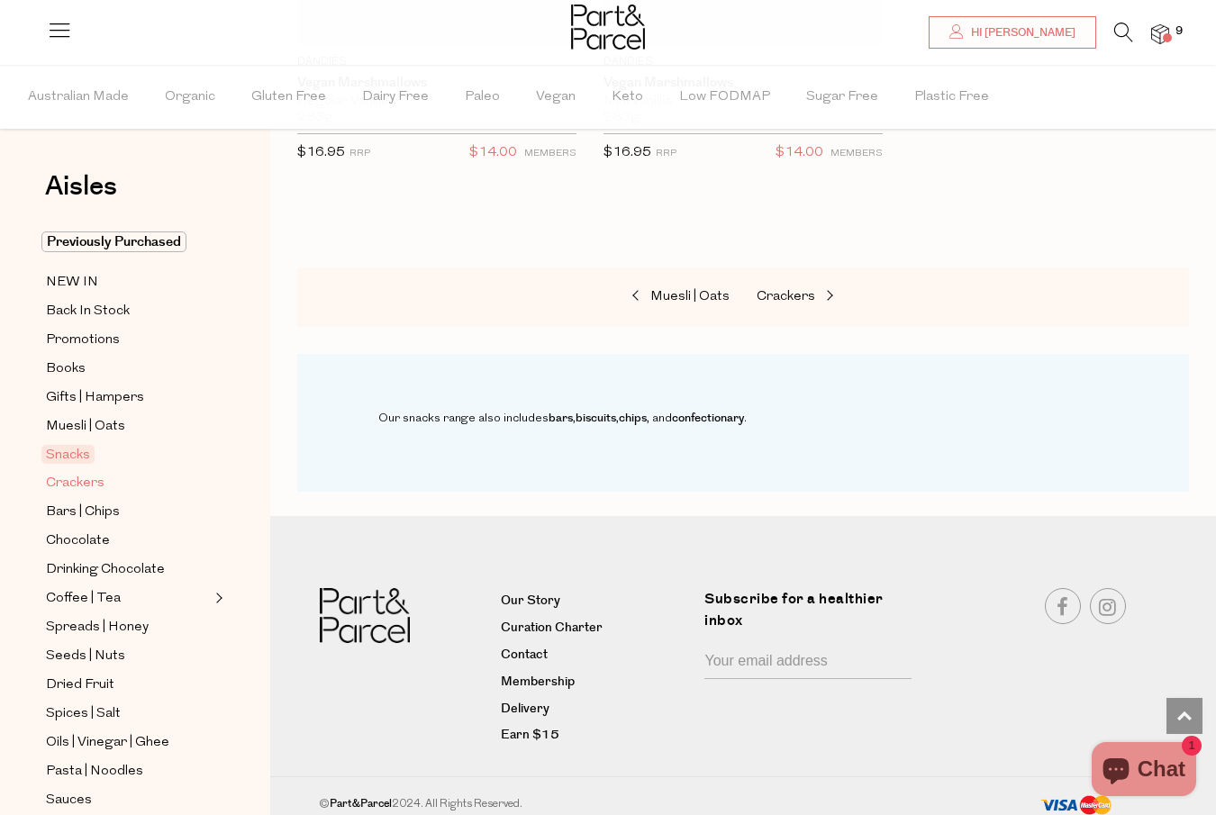
click at [59, 486] on span "Crackers" at bounding box center [75, 484] width 59 height 22
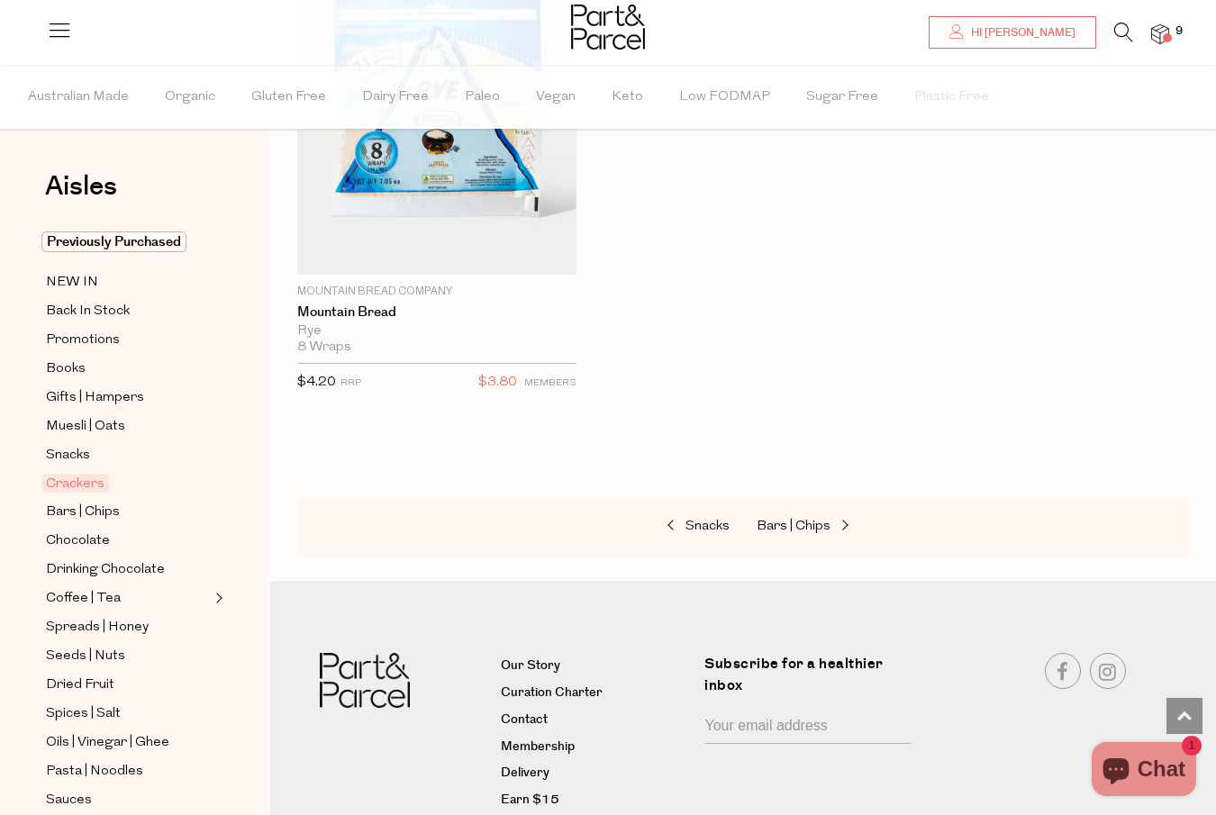
scroll to position [6116, 0]
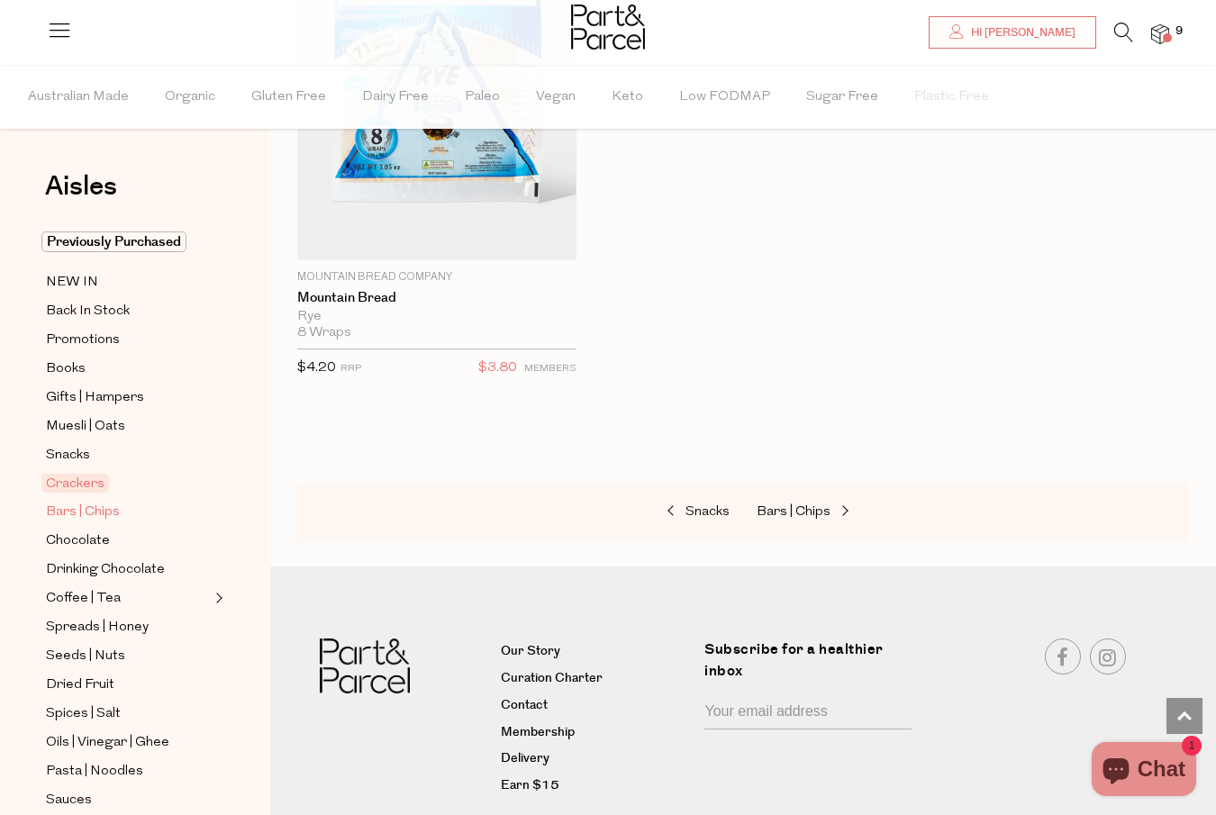
click at [73, 513] on span "Bars | Chips" at bounding box center [83, 513] width 74 height 22
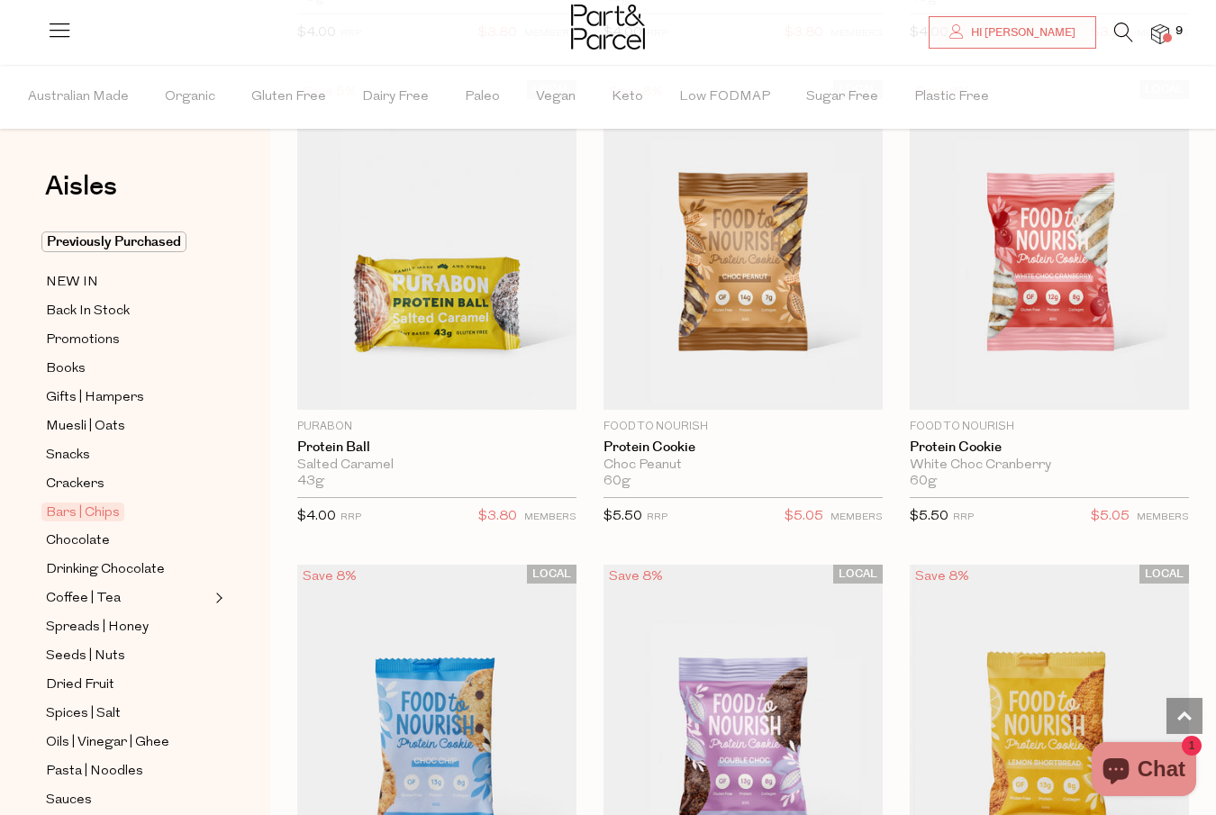
scroll to position [6975, 0]
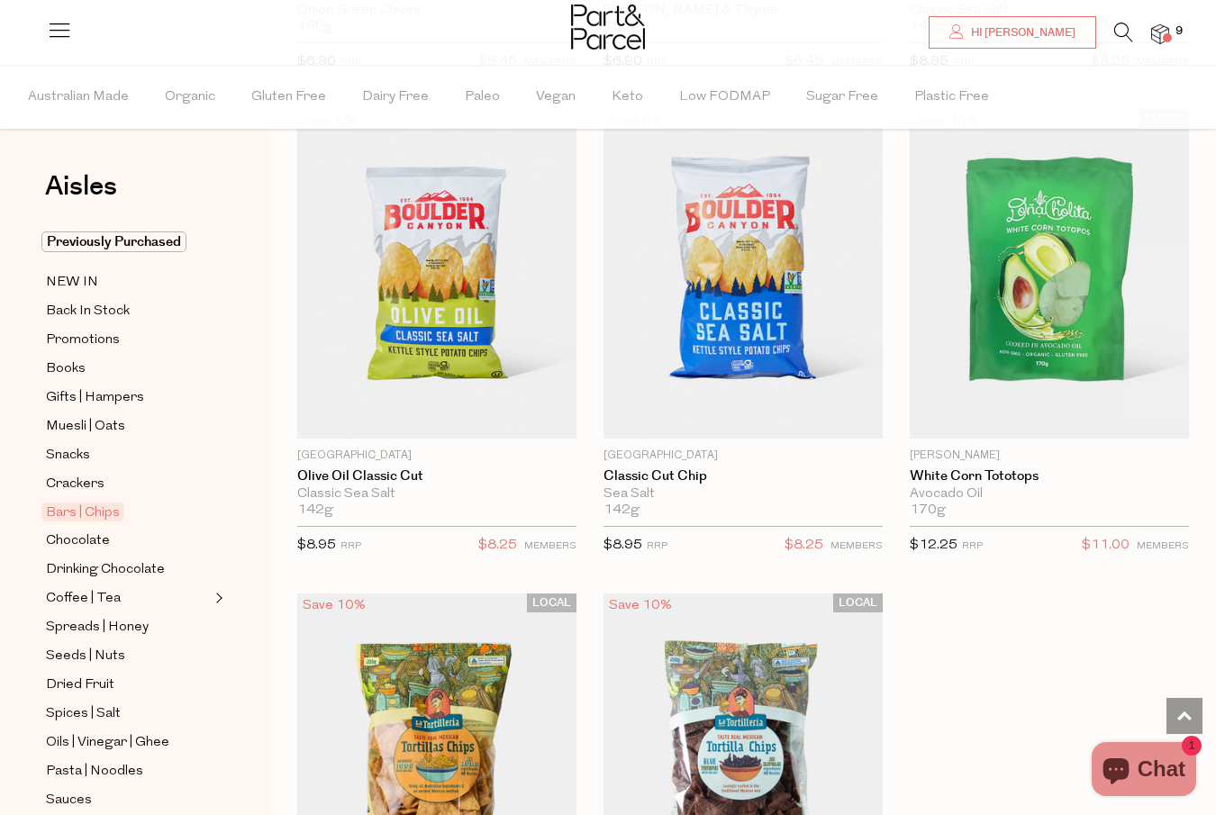
scroll to position [10780, 0]
click at [77, 624] on span "Spreads | Honey" at bounding box center [97, 628] width 103 height 22
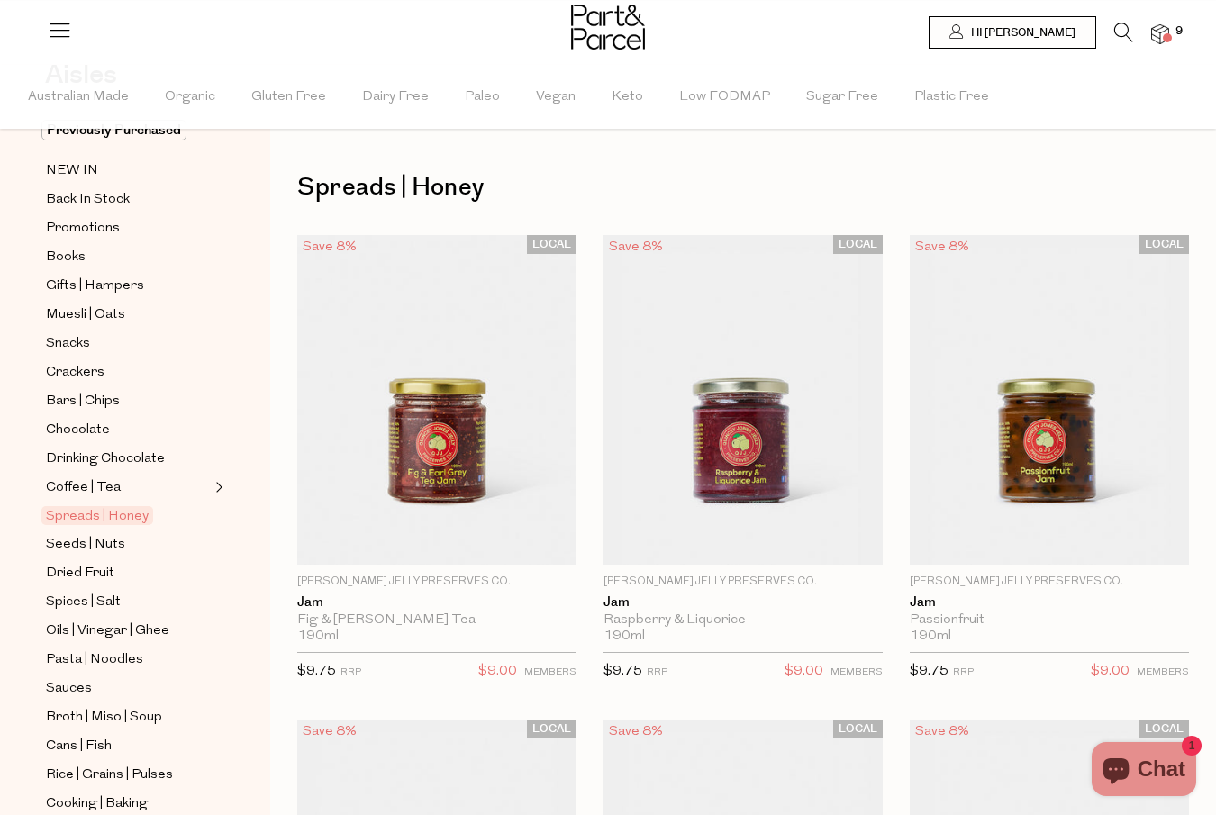
scroll to position [114, 0]
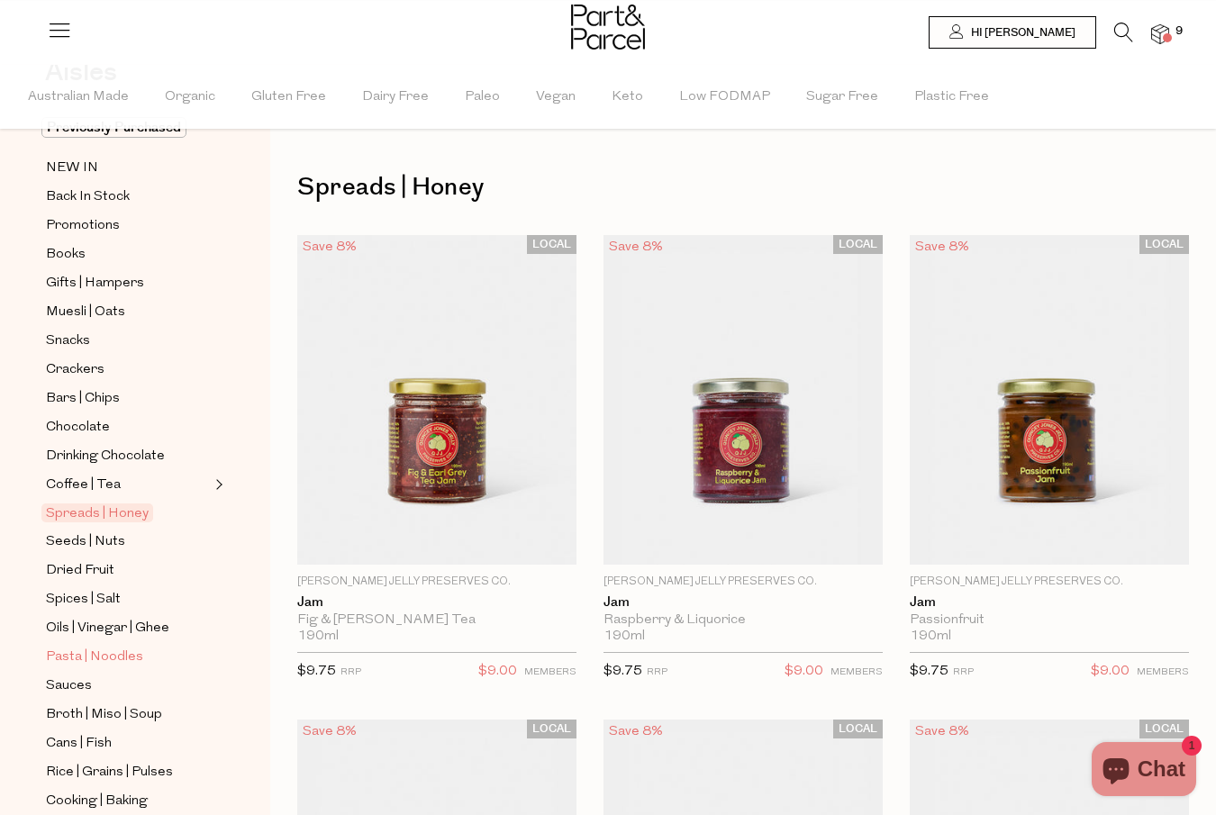
click at [70, 658] on span "Pasta | Noodles" at bounding box center [94, 658] width 97 height 22
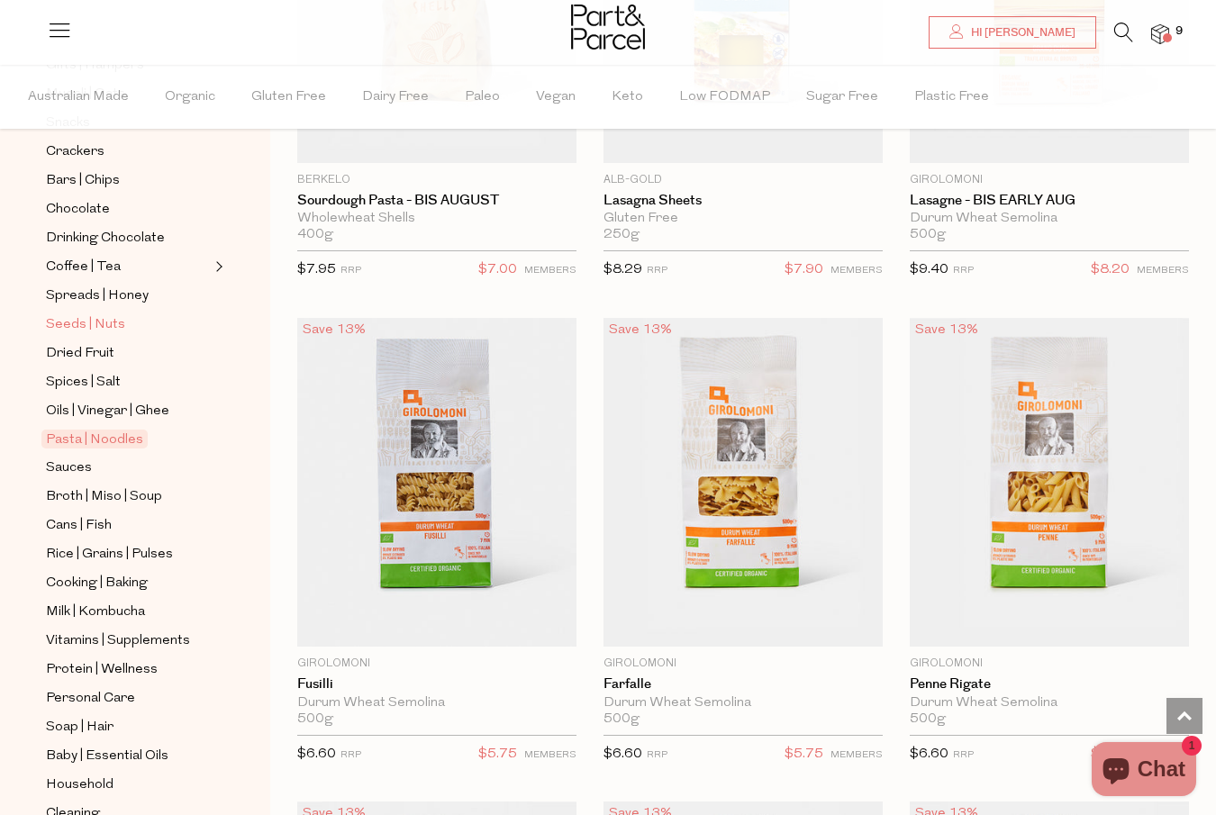
scroll to position [331, 0]
click at [65, 467] on span "Sauces" at bounding box center [69, 470] width 46 height 22
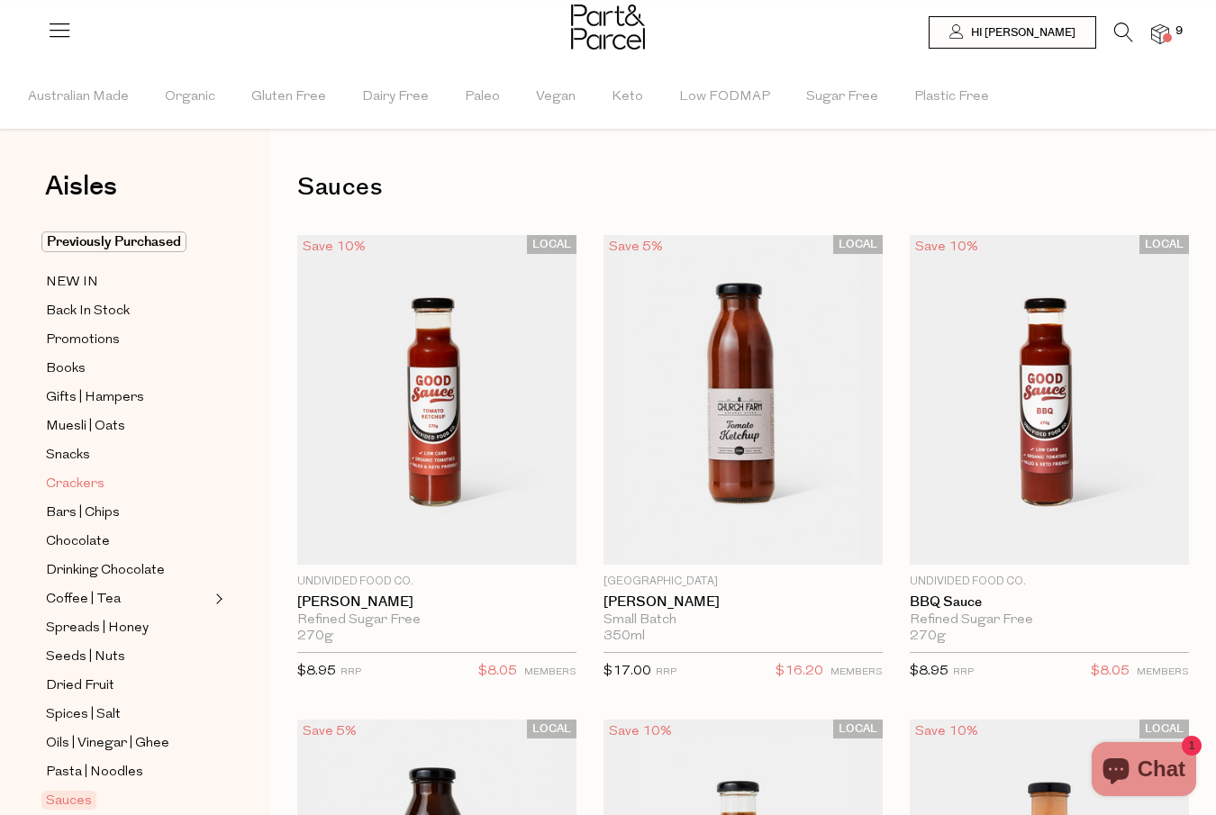
click at [71, 492] on span "Crackers" at bounding box center [75, 485] width 59 height 22
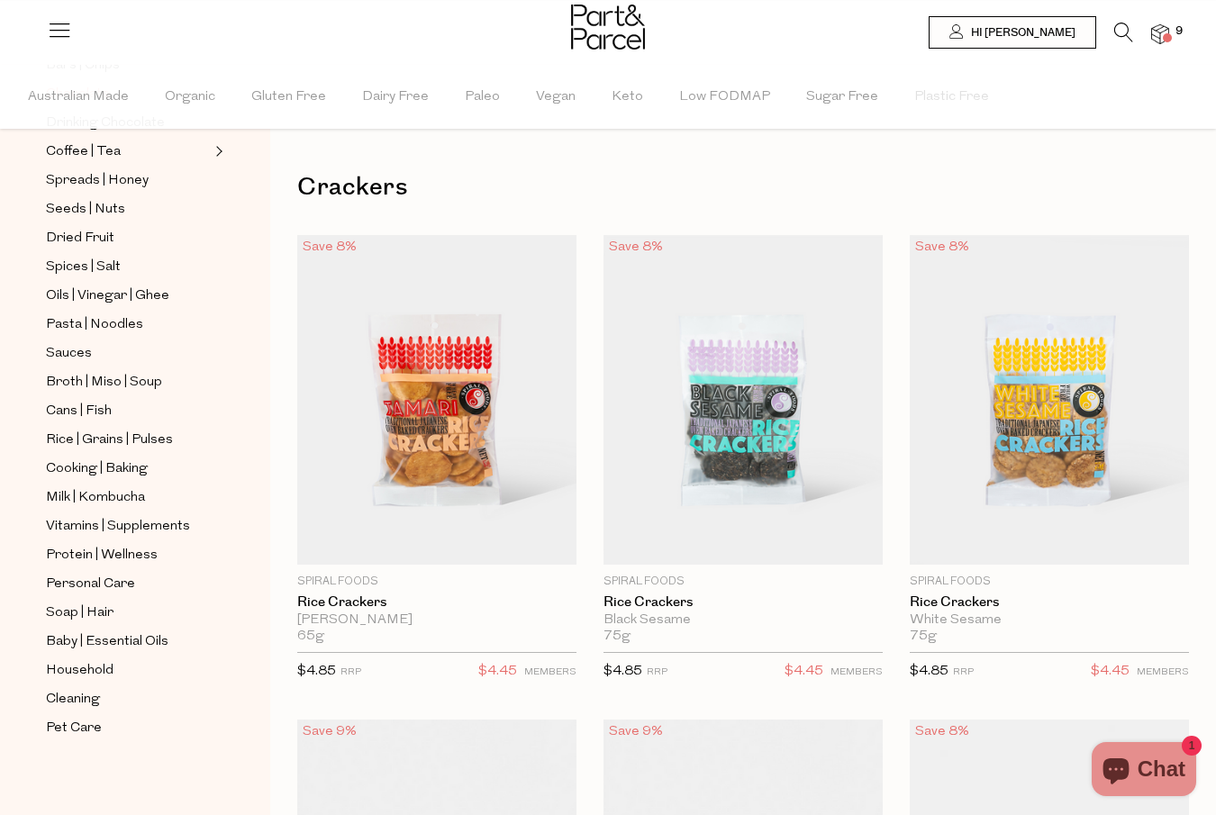
scroll to position [449, 0]
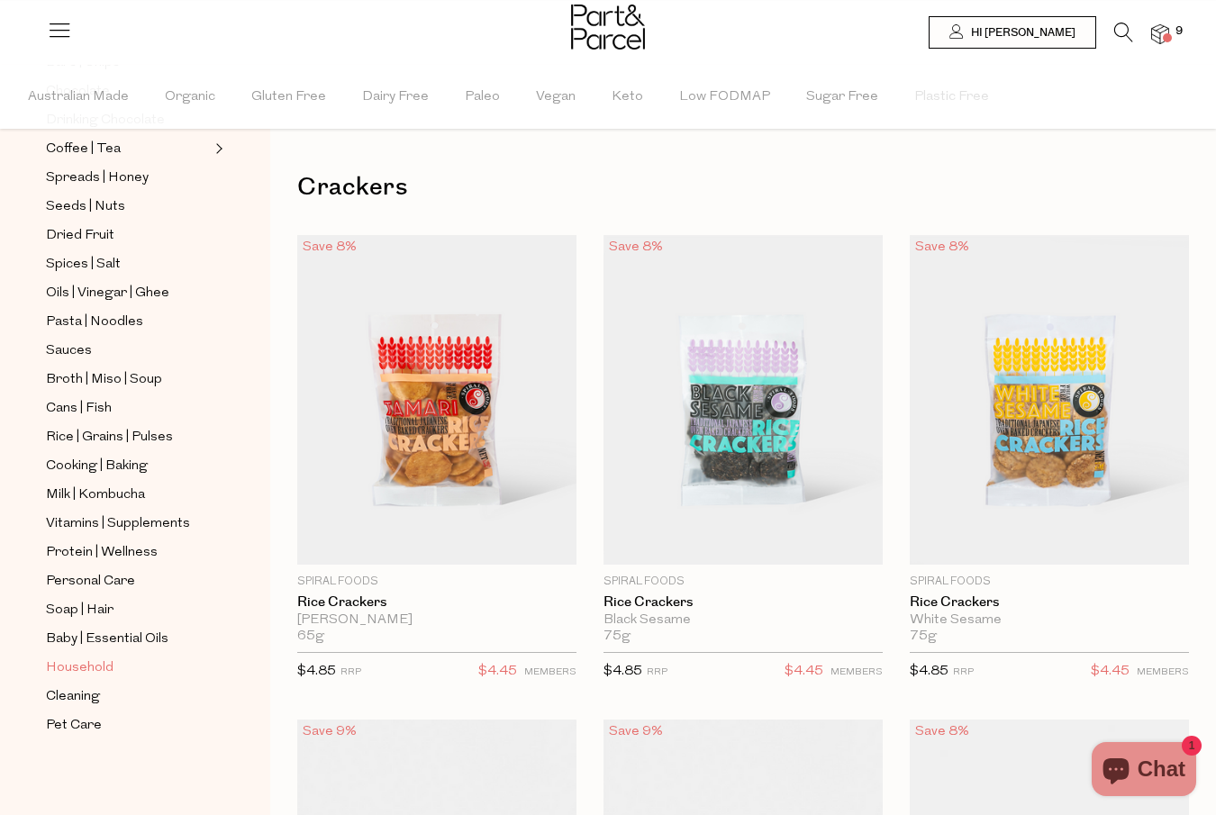
click at [68, 669] on span "Household" at bounding box center [80, 669] width 68 height 22
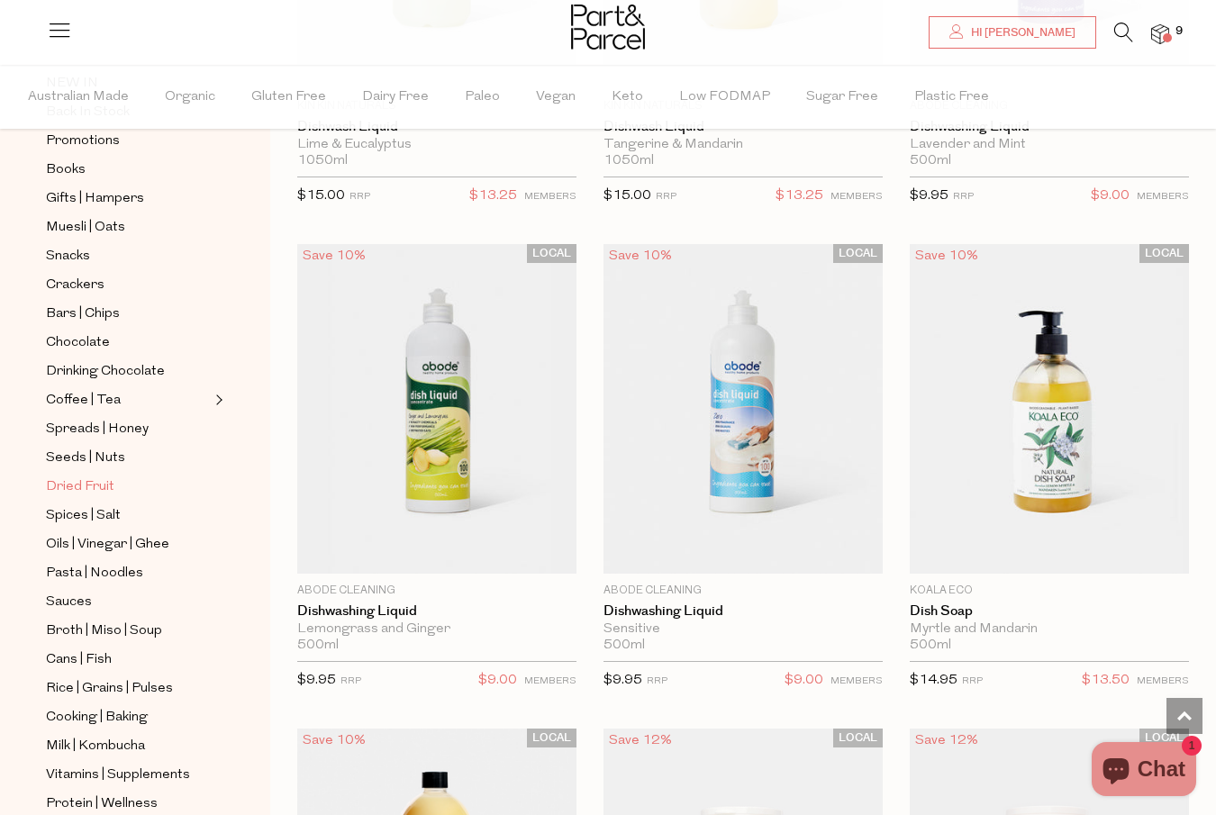
scroll to position [449, 0]
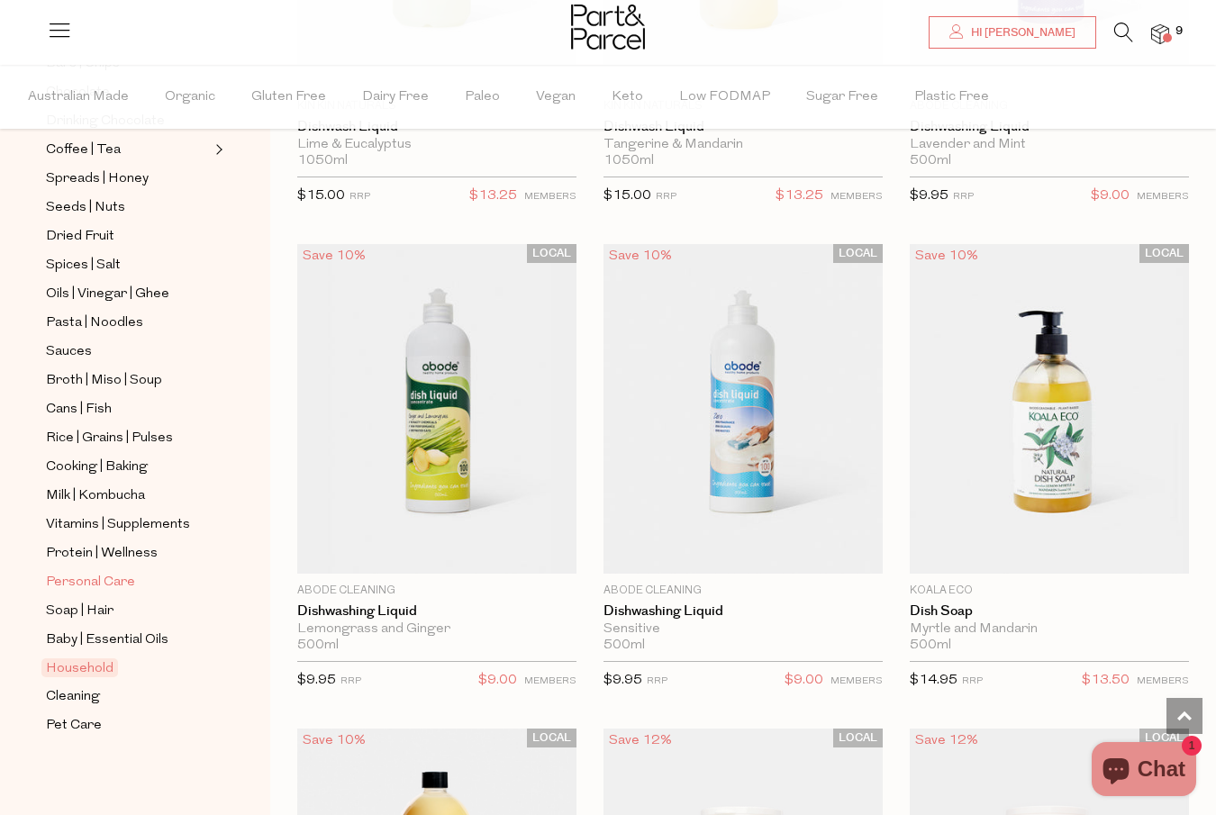
click at [97, 577] on span "Personal Care" at bounding box center [90, 583] width 89 height 22
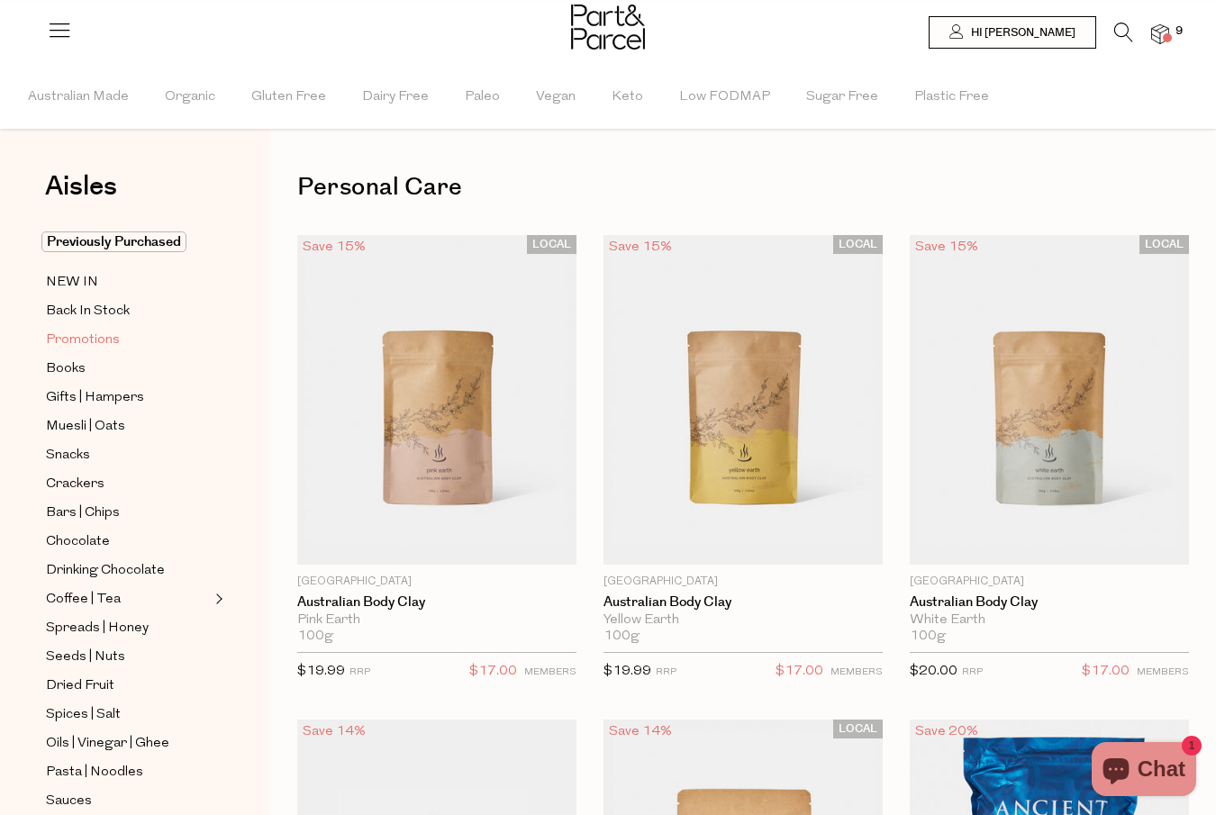
click at [94, 334] on span "Promotions" at bounding box center [83, 341] width 74 height 22
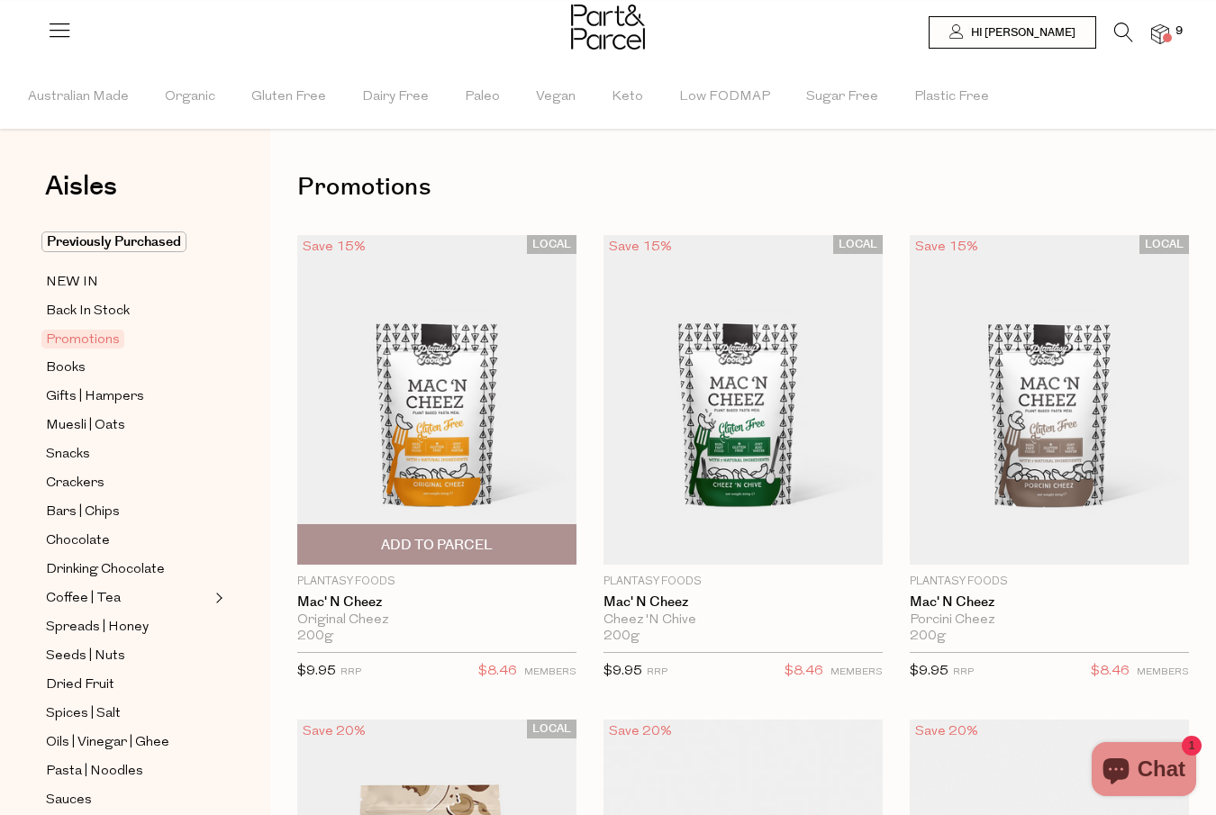
click at [442, 549] on span "Add To Parcel" at bounding box center [437, 545] width 112 height 19
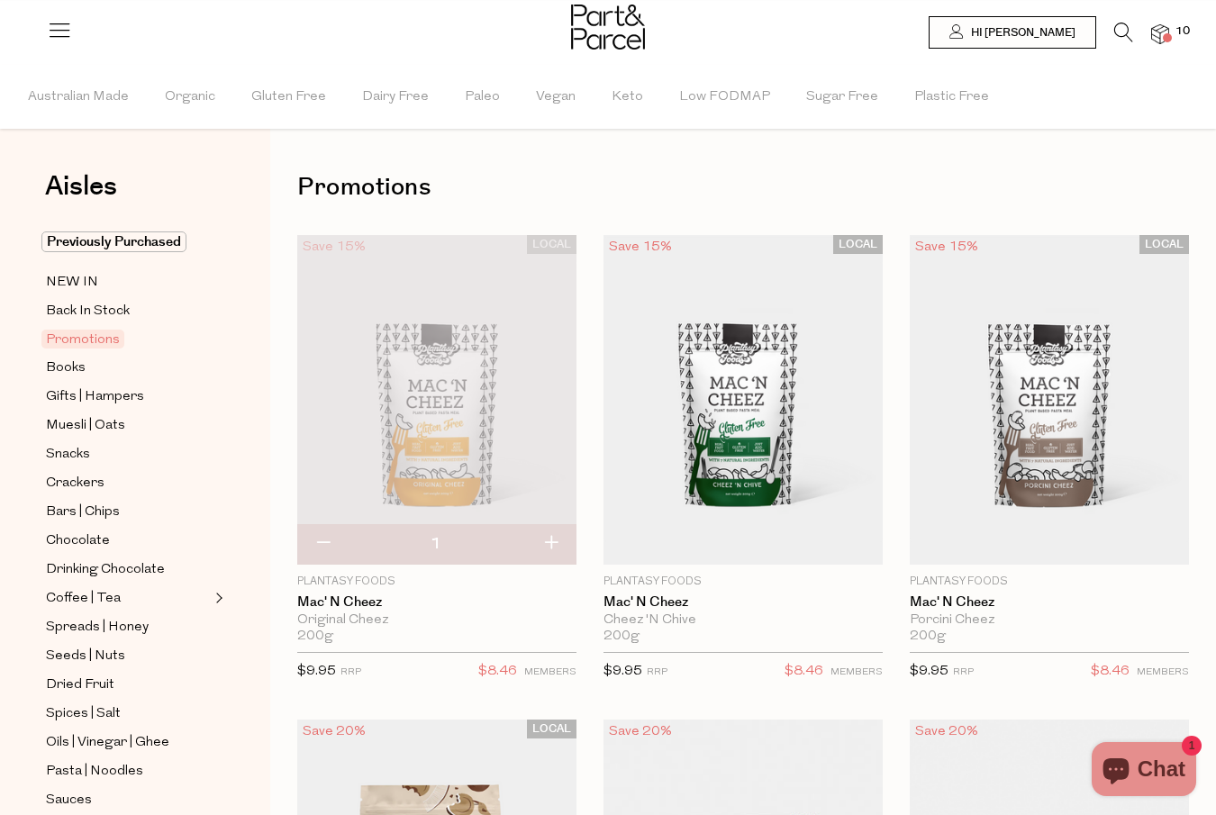
click at [1169, 38] on span at bounding box center [1167, 37] width 9 height 9
